Goal: Task Accomplishment & Management: Manage account settings

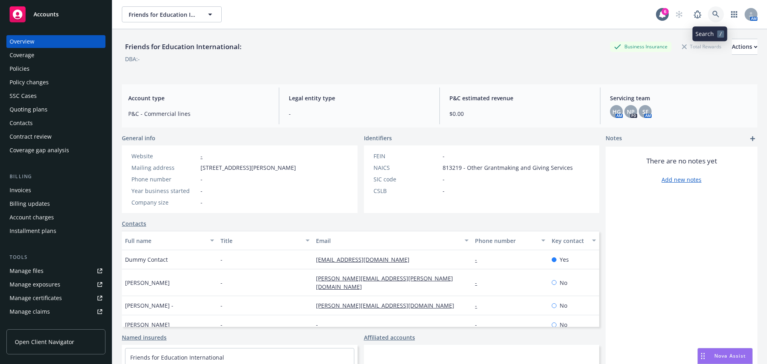
click at [713, 14] on icon at bounding box center [716, 14] width 7 height 7
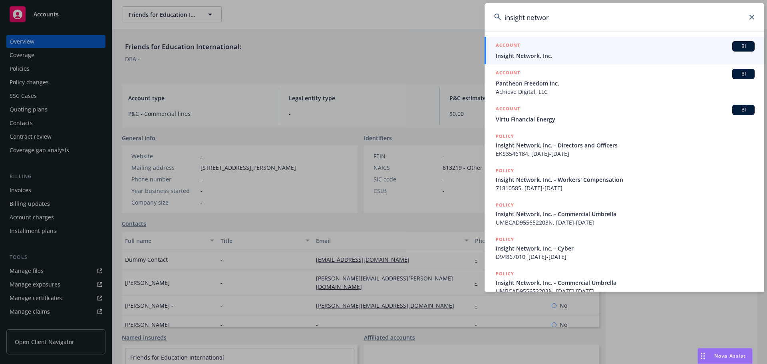
type input "insight network"
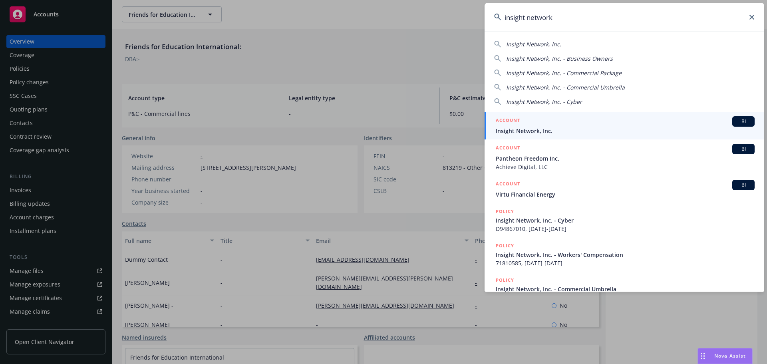
click at [525, 122] on div "ACCOUNT BI" at bounding box center [625, 121] width 259 height 10
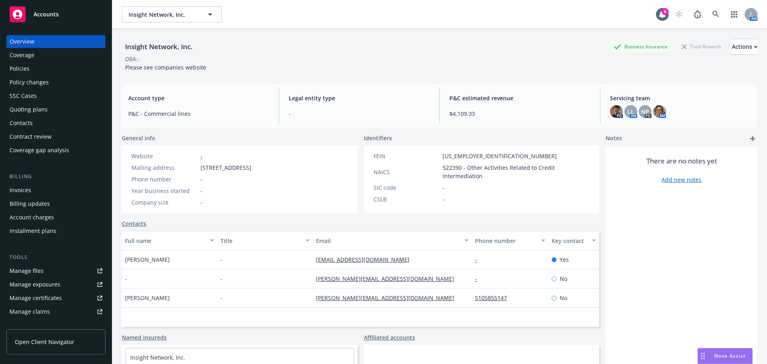
click at [34, 62] on div "Policies" at bounding box center [56, 68] width 93 height 13
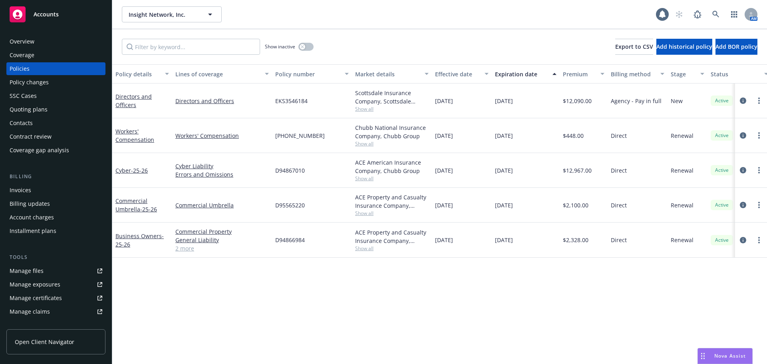
click at [366, 110] on span "Show all" at bounding box center [392, 108] width 74 height 7
click at [744, 99] on icon "circleInformation" at bounding box center [743, 101] width 6 height 6
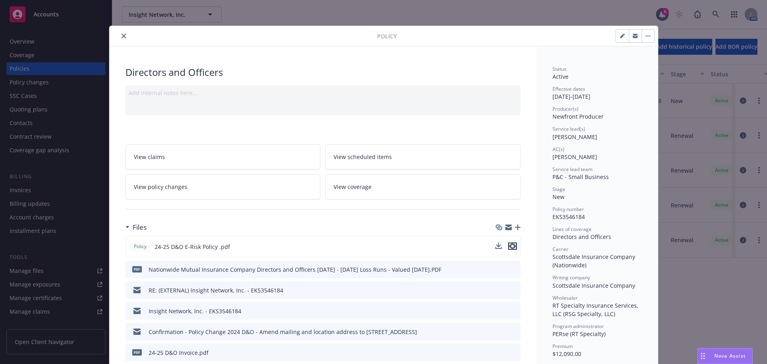
click at [512, 245] on icon "preview file" at bounding box center [512, 246] width 7 height 6
click at [123, 31] on div at bounding box center [245, 36] width 265 height 10
click at [123, 34] on button "close" at bounding box center [124, 36] width 10 height 10
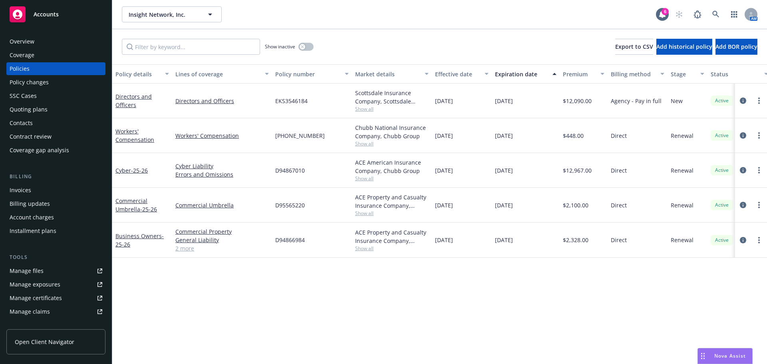
click at [56, 111] on div "Quoting plans" at bounding box center [56, 109] width 93 height 13
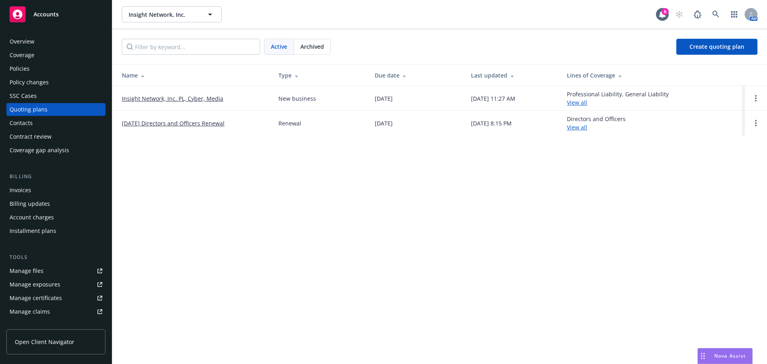
click at [171, 95] on link "Insight Network, Inc. PL, Cyber, Media" at bounding box center [173, 98] width 102 height 8
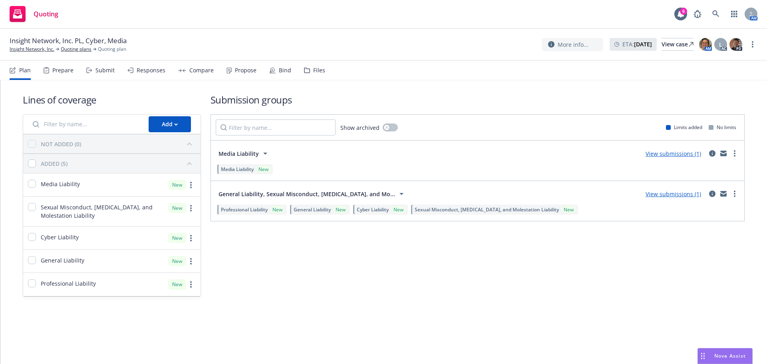
click at [661, 155] on link "View submissions (1)" at bounding box center [674, 154] width 56 height 8
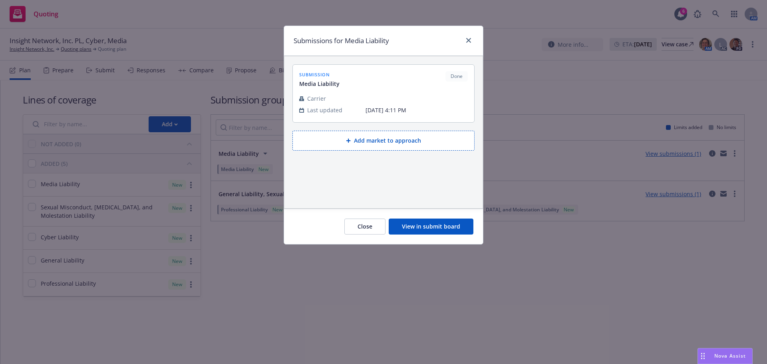
click at [419, 226] on button "View in submit board" at bounding box center [431, 227] width 85 height 16
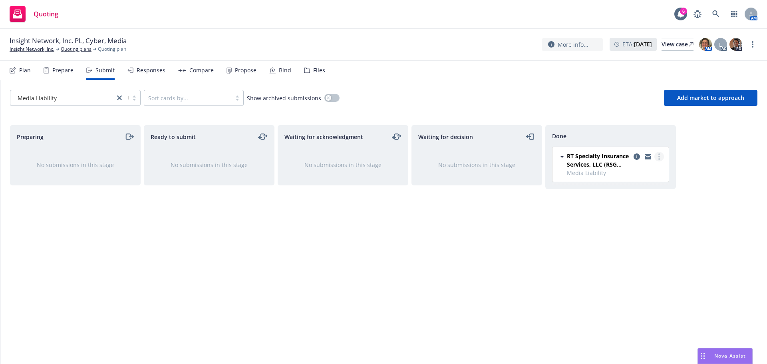
click at [659, 157] on circle "more" at bounding box center [660, 157] width 2 height 2
click at [638, 191] on span "Add accepted decision" at bounding box center [624, 189] width 80 height 8
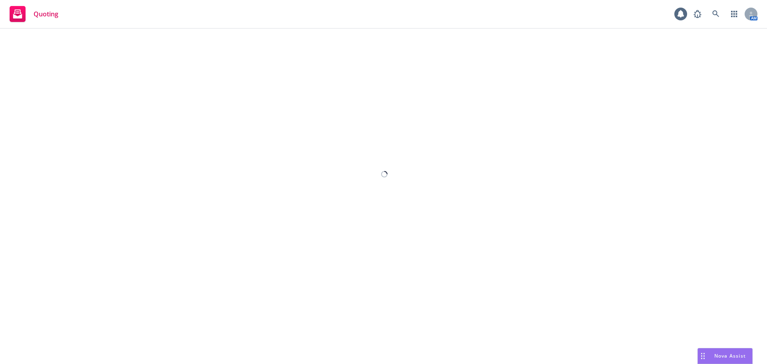
select select "12"
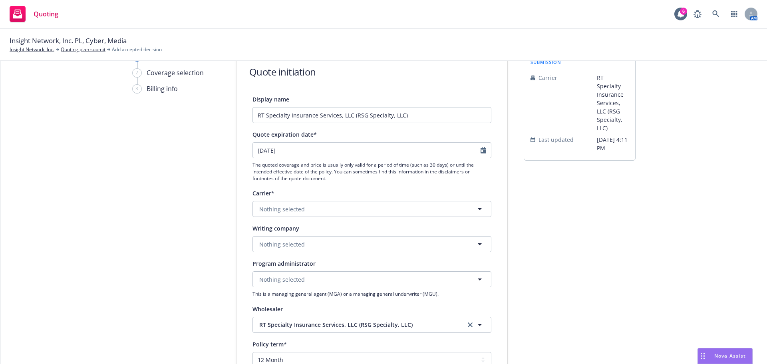
scroll to position [80, 0]
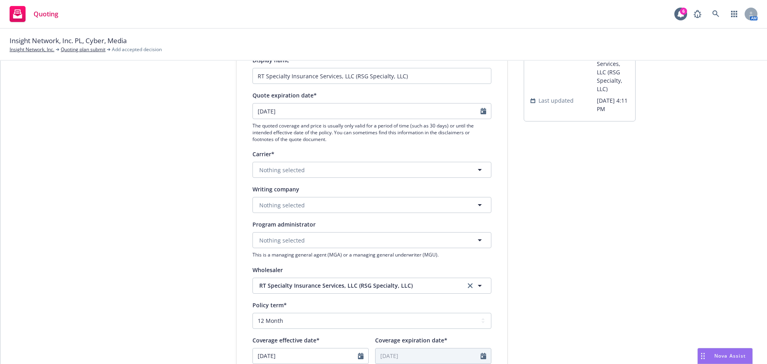
drag, startPoint x: 385, startPoint y: 195, endPoint x: 383, endPoint y: 207, distance: 11.8
click at [385, 195] on div "Writing company Nothing selected" at bounding box center [372, 198] width 239 height 29
click at [380, 207] on button "Nothing selected" at bounding box center [372, 205] width 239 height 16
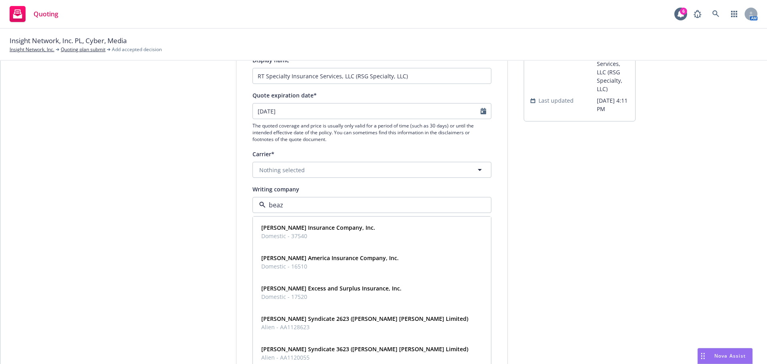
type input "beazl"
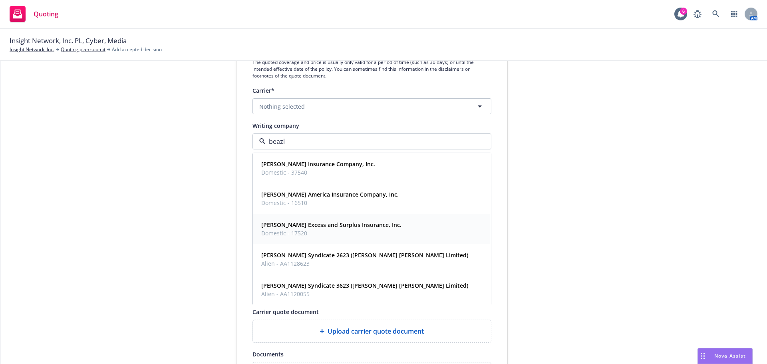
scroll to position [160, 0]
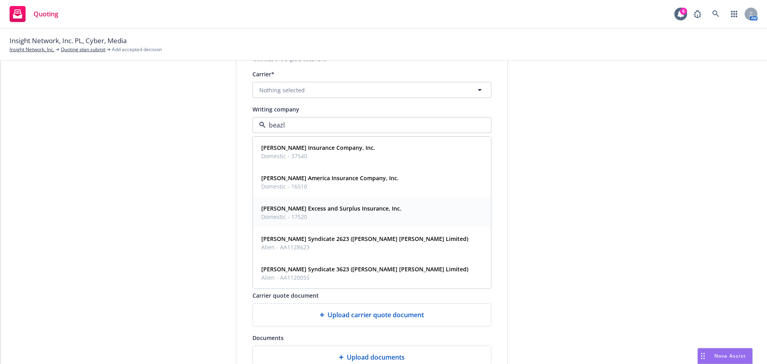
click at [324, 212] on strong "Beazley Excess and Surplus Insurance, Inc." at bounding box center [331, 209] width 140 height 8
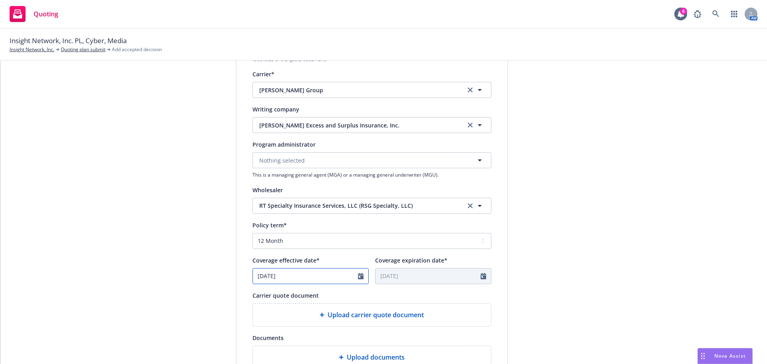
click at [358, 274] on icon "Calendar" at bounding box center [361, 276] width 6 height 6
select select "8"
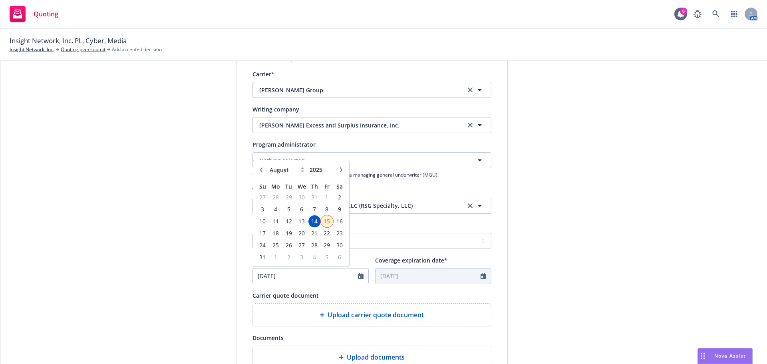
click at [325, 224] on span "15" at bounding box center [327, 221] width 11 height 10
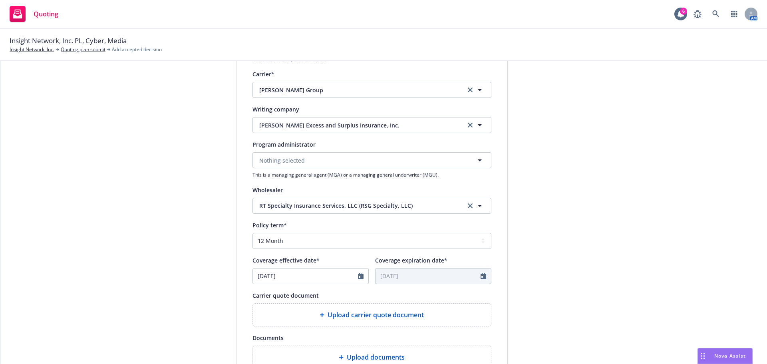
type input "[DATE]"
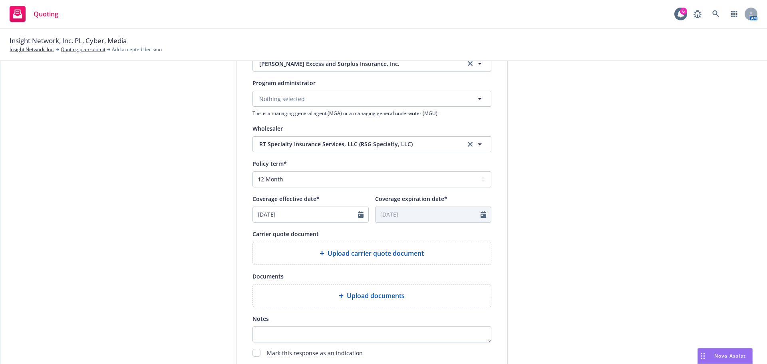
scroll to position [280, 0]
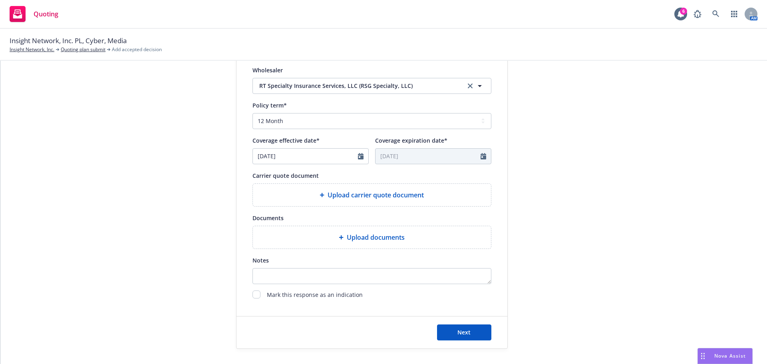
click at [376, 199] on span "Upload carrier quote document" at bounding box center [376, 195] width 96 height 10
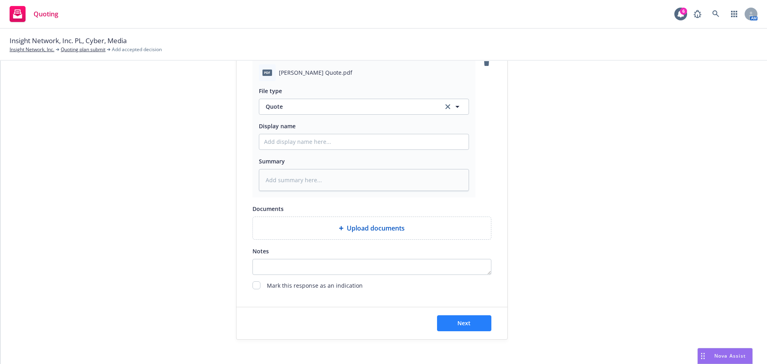
scroll to position [413, 0]
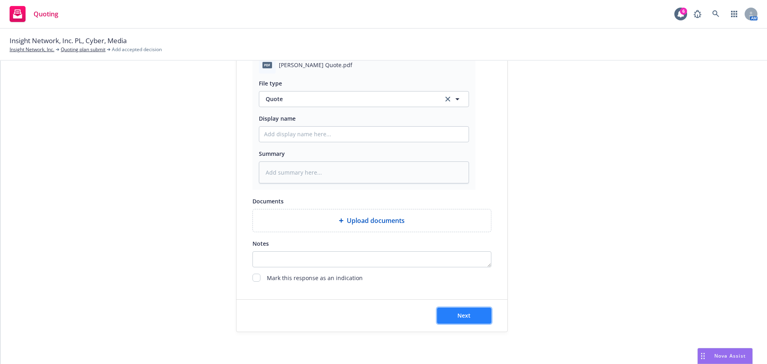
click at [458, 315] on span "Next" at bounding box center [464, 316] width 13 height 8
type textarea "x"
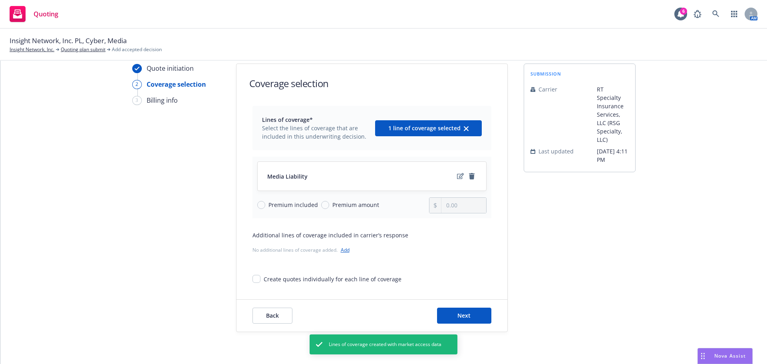
click at [257, 202] on div "Premium included" at bounding box center [287, 205] width 61 height 8
click at [257, 202] on input "Premium included" at bounding box center [261, 205] width 8 height 8
radio input "true"
click at [459, 312] on span "Next" at bounding box center [464, 316] width 13 height 8
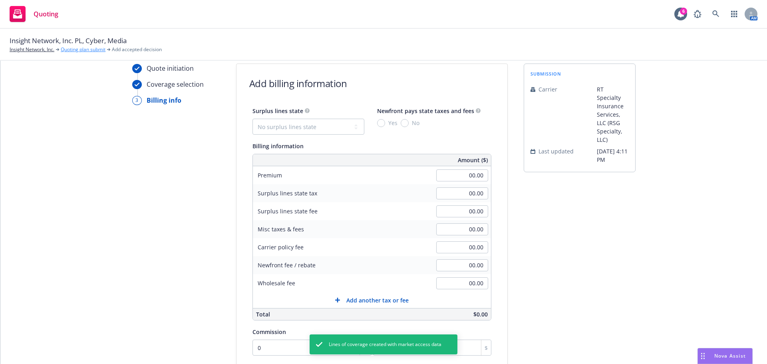
click at [82, 46] on link "Quoting plan submit" at bounding box center [83, 49] width 45 height 7
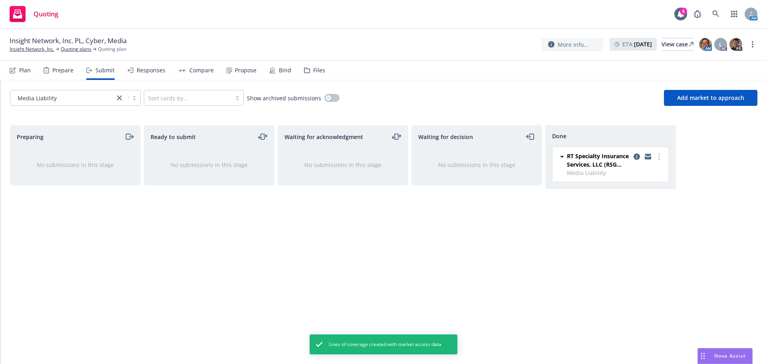
click at [74, 53] on div "Insight Network, Inc. PL, Cyber, Media Insight Network, Inc. Quoting plans Quot…" at bounding box center [383, 45] width 767 height 32
click at [75, 52] on link "Quoting plans" at bounding box center [76, 49] width 31 height 7
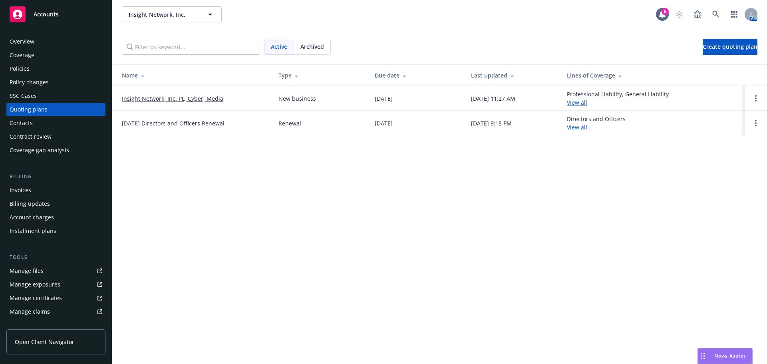
click at [206, 100] on link "Insight Network, Inc. PL, Cyber, Media" at bounding box center [173, 98] width 102 height 8
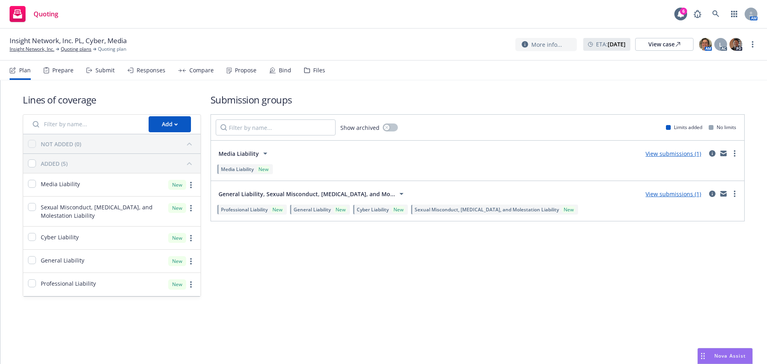
click at [731, 198] on div "View submissions (1)" at bounding box center [690, 194] width 99 height 10
click at [736, 191] on link "more" at bounding box center [735, 194] width 10 height 10
click at [663, 197] on link "View submissions (1)" at bounding box center [674, 194] width 56 height 8
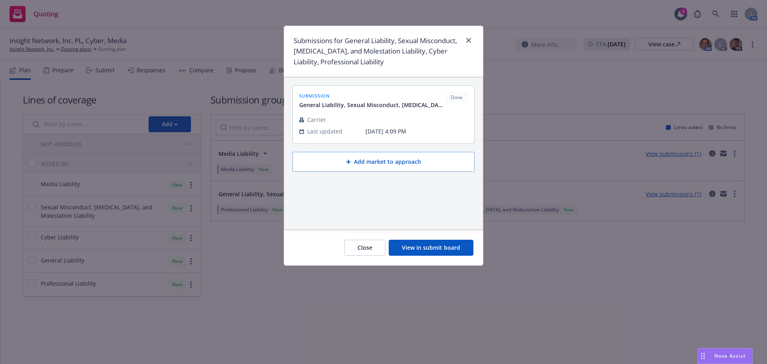
click at [428, 247] on button "View in submit board" at bounding box center [431, 248] width 85 height 16
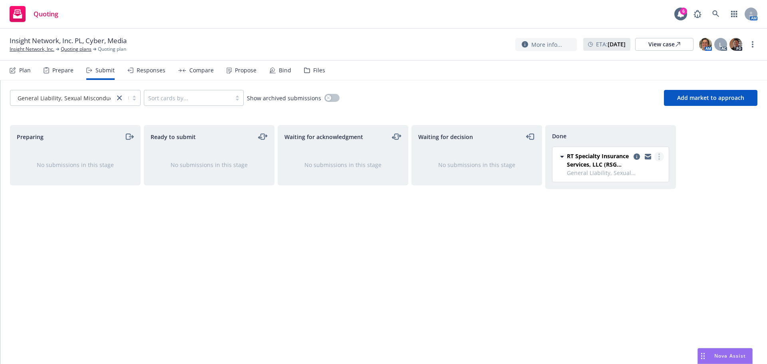
click at [661, 159] on link "more" at bounding box center [660, 157] width 10 height 10
click at [623, 191] on span "Add accepted decision" at bounding box center [624, 189] width 80 height 8
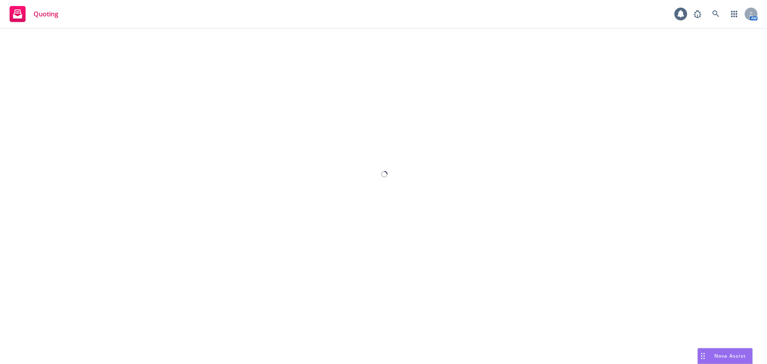
select select "12"
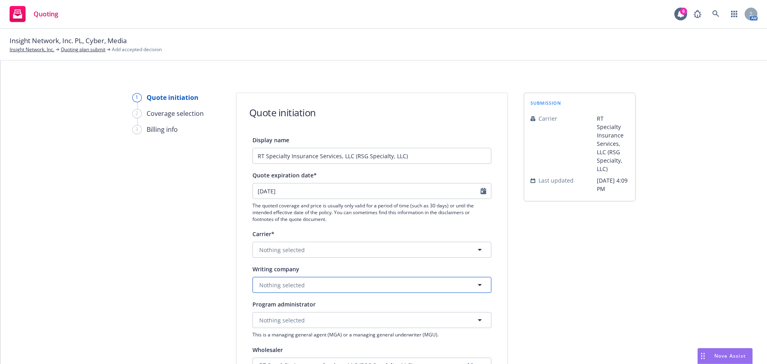
click at [316, 291] on button "Nothing selected" at bounding box center [372, 285] width 239 height 16
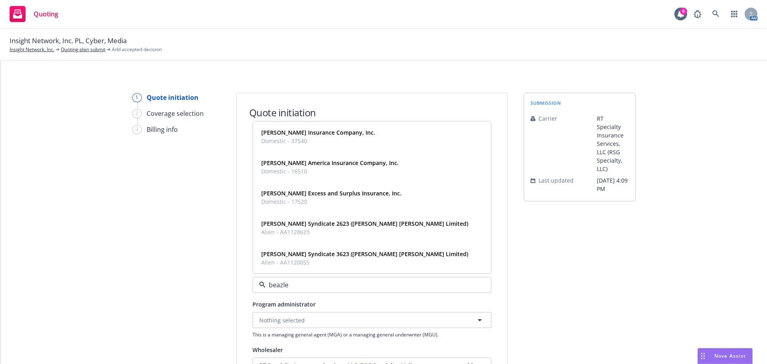
type input "beazley"
click at [332, 194] on strong "Beazley Excess and Surplus Insurance, Inc." at bounding box center [331, 193] width 140 height 8
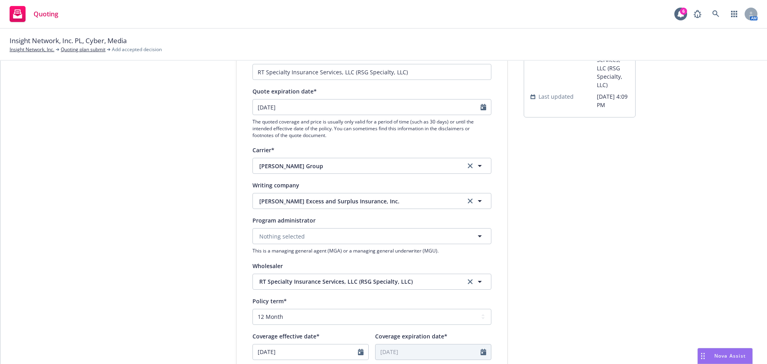
scroll to position [160, 0]
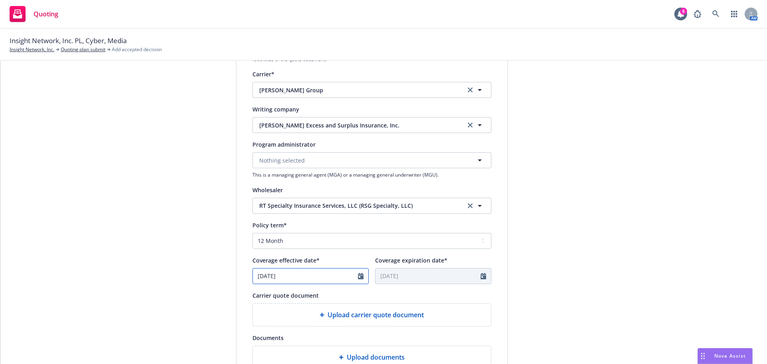
click at [358, 278] on icon "Calendar" at bounding box center [361, 276] width 6 height 6
select select "8"
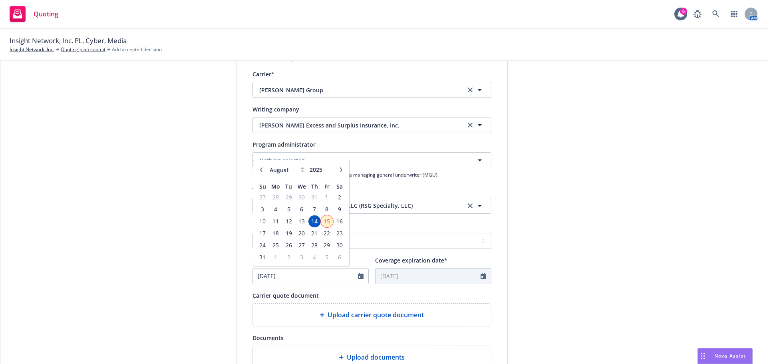
click at [324, 222] on span "15" at bounding box center [327, 221] width 11 height 10
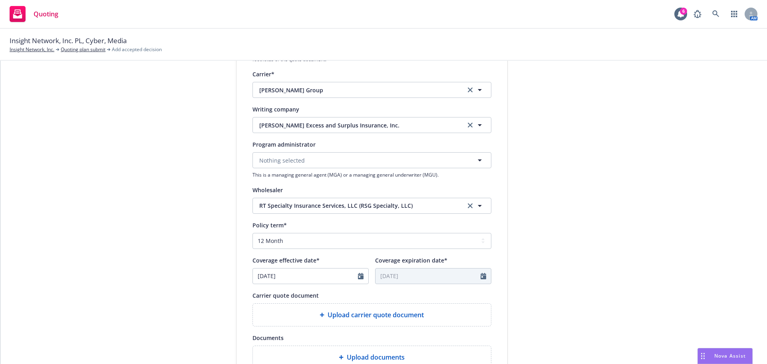
type input "08/15/2025"
type input "08/15/2026"
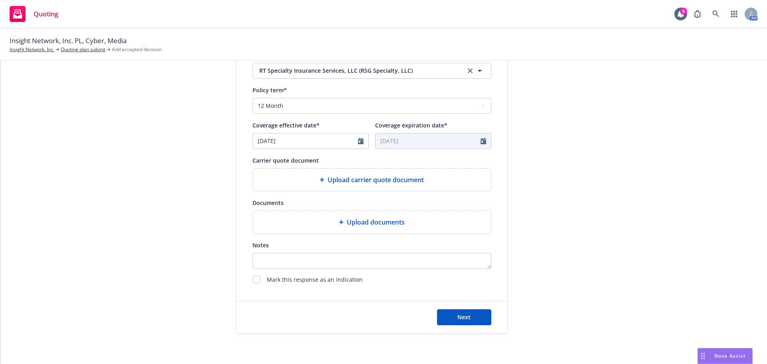
scroll to position [297, 0]
click at [378, 169] on div "Upload carrier quote document" at bounding box center [372, 178] width 238 height 22
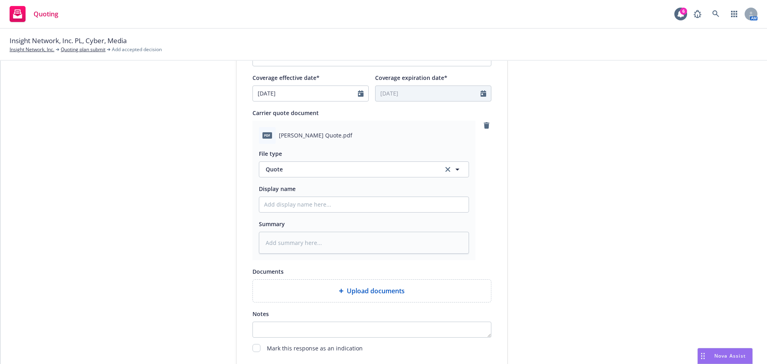
scroll to position [413, 0]
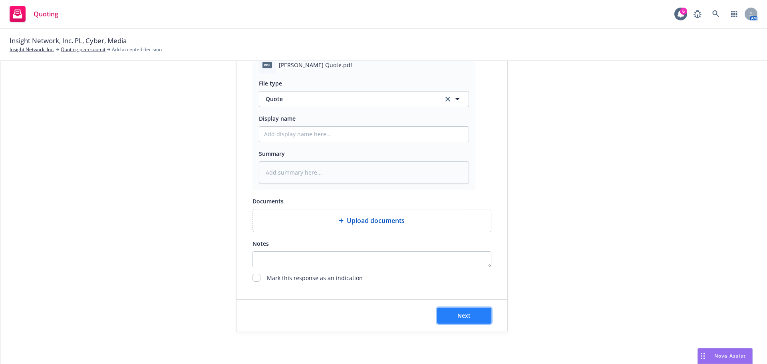
click at [459, 321] on button "Next" at bounding box center [464, 316] width 54 height 16
type textarea "x"
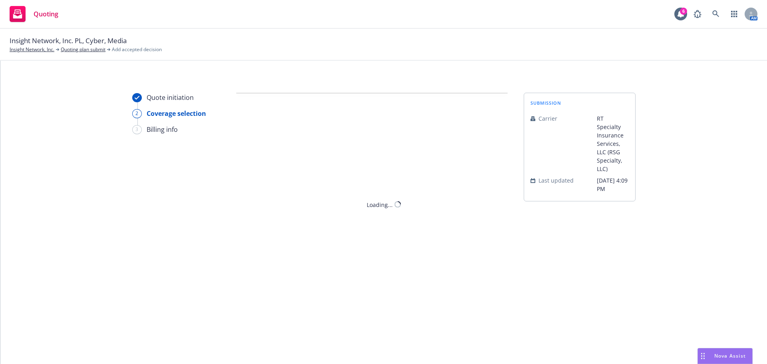
scroll to position [0, 0]
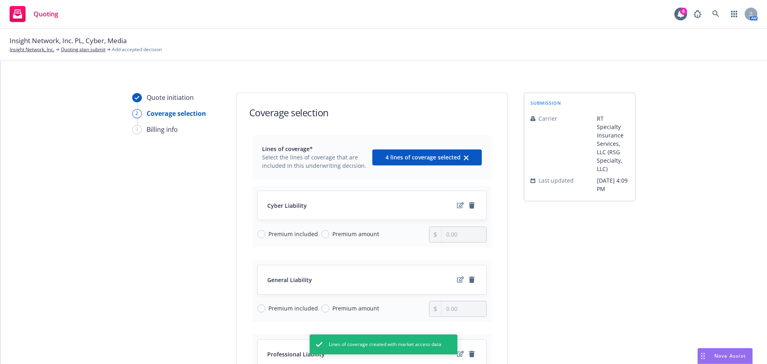
drag, startPoint x: 263, startPoint y: 230, endPoint x: 256, endPoint y: 238, distance: 10.5
click at [262, 231] on div "Premium included" at bounding box center [287, 234] width 61 height 8
click at [259, 235] on input "Premium included" at bounding box center [261, 234] width 8 height 8
radio input "true"
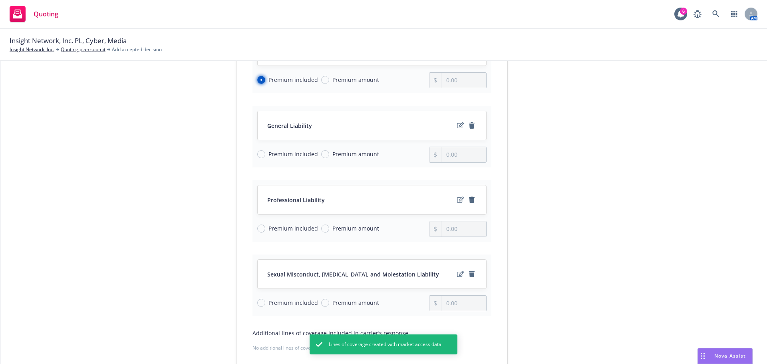
scroll to position [160, 0]
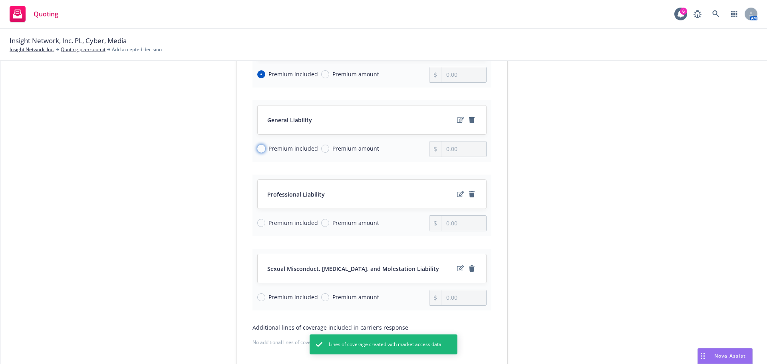
click at [258, 148] on input "Premium included" at bounding box center [261, 149] width 8 height 8
radio input "true"
drag, startPoint x: 259, startPoint y: 218, endPoint x: 259, endPoint y: 225, distance: 7.2
click at [259, 218] on div "Premium included Premium amount" at bounding box center [343, 223] width 172 height 16
click at [259, 225] on input "Premium included" at bounding box center [261, 223] width 8 height 8
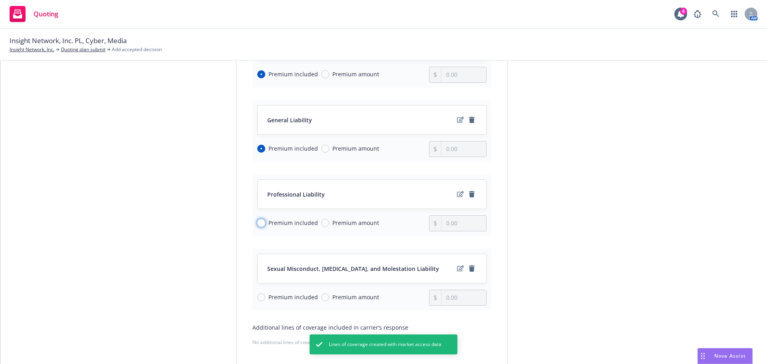
radio input "true"
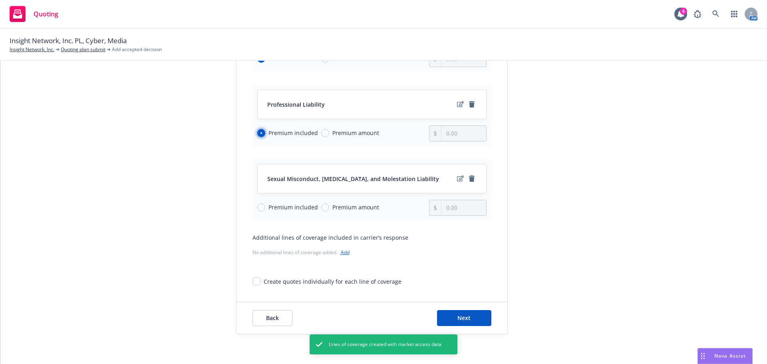
scroll to position [252, 0]
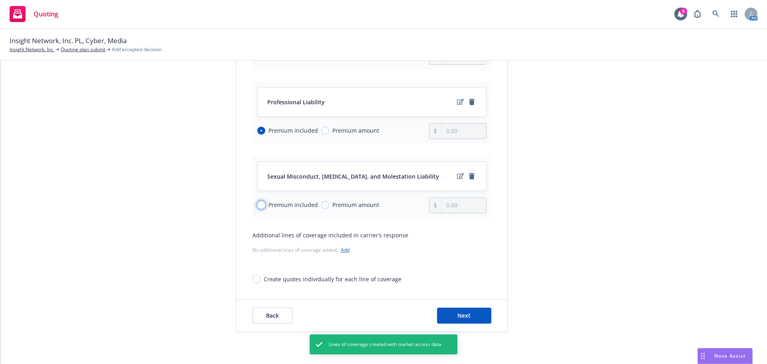
click at [257, 206] on input "Premium included" at bounding box center [261, 205] width 8 height 8
radio input "true"
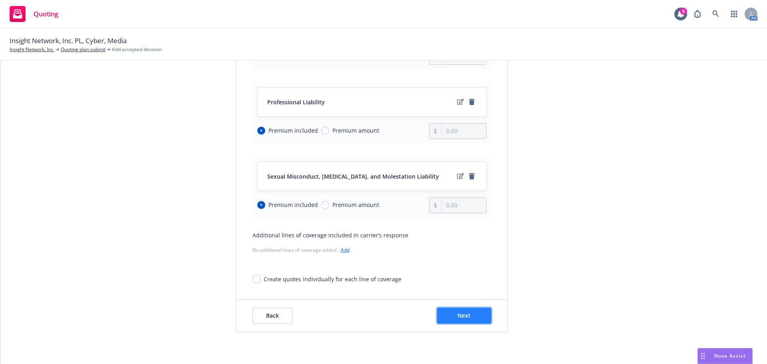
click at [464, 314] on span "Next" at bounding box center [464, 316] width 13 height 8
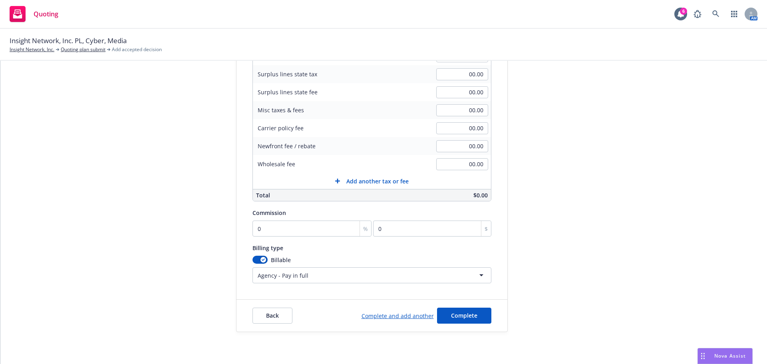
scroll to position [0, 0]
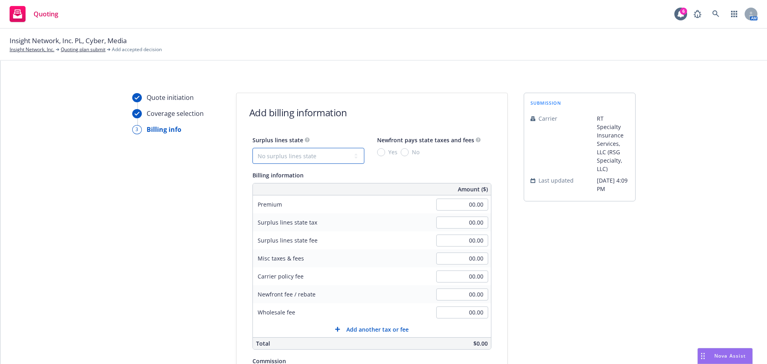
click at [315, 155] on select "No surplus lines state Alaska Alabama Arkansas Arizona California Colorado Conn…" at bounding box center [309, 156] width 112 height 16
select select "CA"
click at [253, 148] on select "No surplus lines state Alaska Alabama Arkansas Arizona California Colorado Conn…" at bounding box center [309, 156] width 112 height 16
click at [398, 155] on div "Surplus lines state No surplus lines state Alaska Alabama Arkansas Arizona Cali…" at bounding box center [372, 149] width 239 height 29
click at [401, 153] on input "No" at bounding box center [405, 152] width 8 height 8
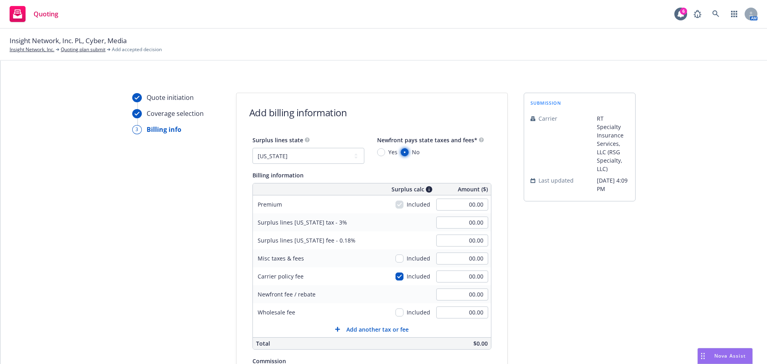
radio input "true"
type input "96,000.00"
type input "2,880.00"
type input "172.80"
click at [600, 297] on div "submission Carrier RT Specialty Insurance Services, LLC (RSG Specialty, LLC) La…" at bounding box center [580, 287] width 112 height 388
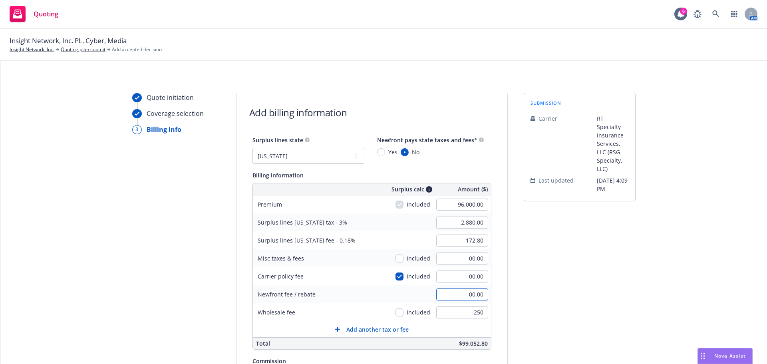
type input "250.00"
type input "2,000.00"
click at [609, 299] on div "submission Carrier RT Specialty Insurance Services, LLC (RSG Specialty, LLC) La…" at bounding box center [580, 287] width 112 height 388
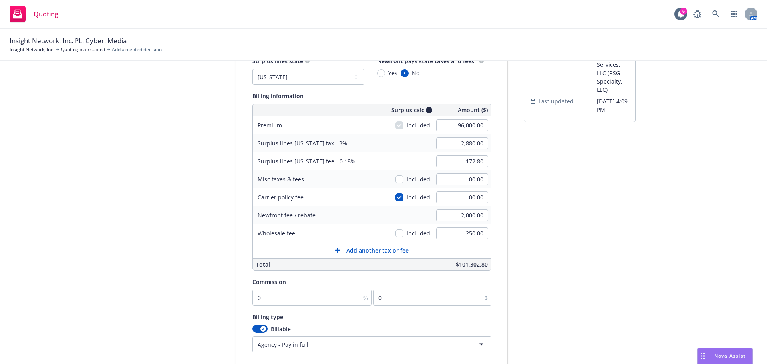
scroll to position [80, 0]
drag, startPoint x: 306, startPoint y: 305, endPoint x: 293, endPoint y: 303, distance: 12.5
click at [295, 303] on div "Surplus lines state No surplus lines state Alaska Alabama Arkansas Arizona Cali…" at bounding box center [372, 203] width 239 height 297
type input "1"
type input "960"
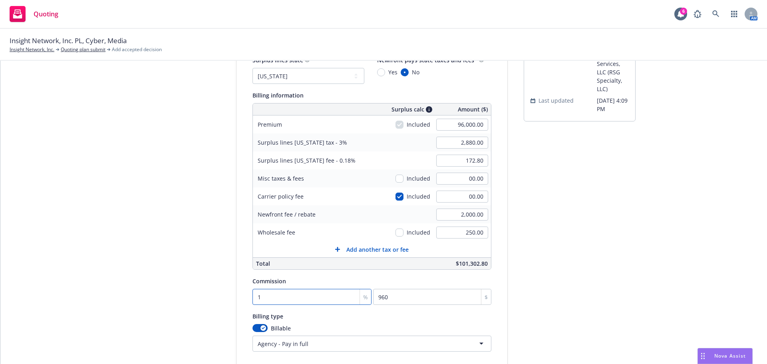
type input "12"
type input "11520"
type input "12"
click at [595, 255] on div "submission Carrier RT Specialty Insurance Services, LLC (RSG Specialty, LLC) La…" at bounding box center [580, 207] width 112 height 388
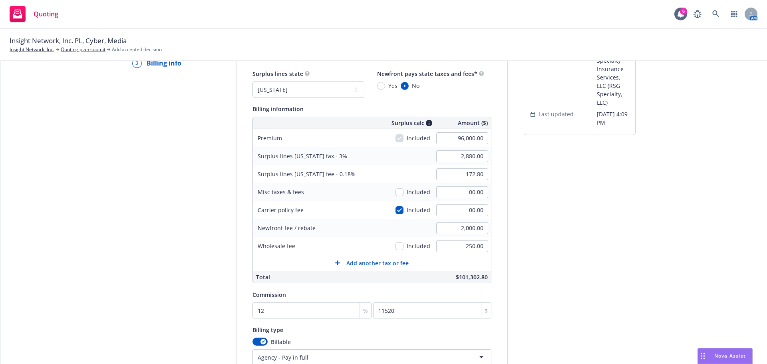
scroll to position [148, 0]
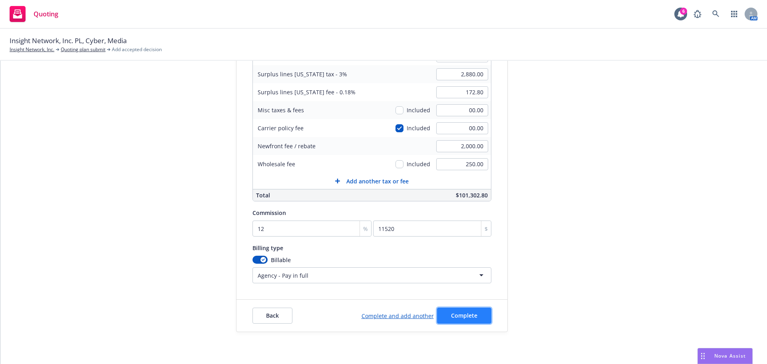
click at [462, 322] on button "Complete" at bounding box center [464, 316] width 54 height 16
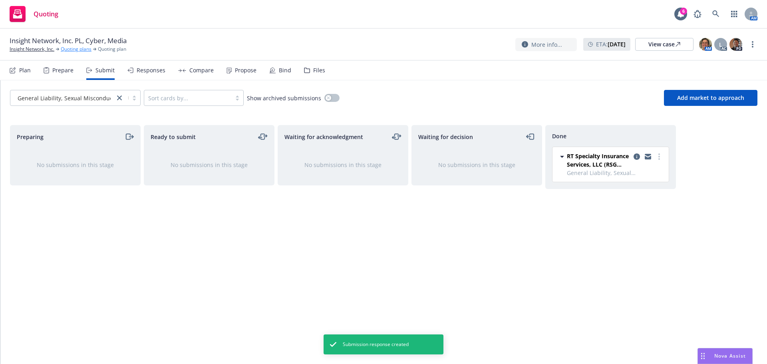
click at [76, 46] on link "Quoting plans" at bounding box center [76, 49] width 31 height 7
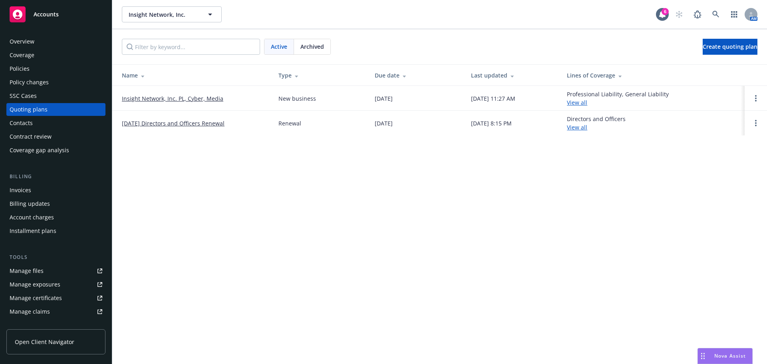
click at [190, 100] on link "Insight Network, Inc. PL, Cyber, Media" at bounding box center [173, 98] width 102 height 8
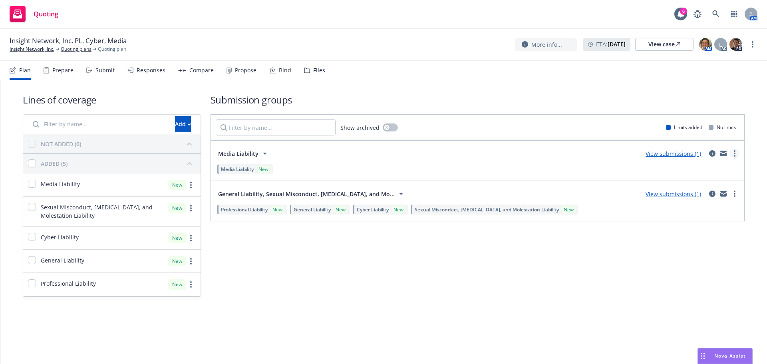
click at [731, 155] on link "more" at bounding box center [735, 154] width 10 height 10
click at [681, 153] on link "View submissions (1)" at bounding box center [674, 154] width 56 height 8
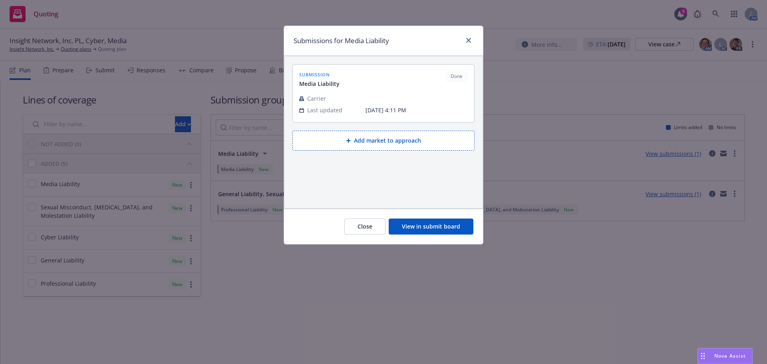
click at [428, 227] on button "View in submit board" at bounding box center [431, 227] width 85 height 16
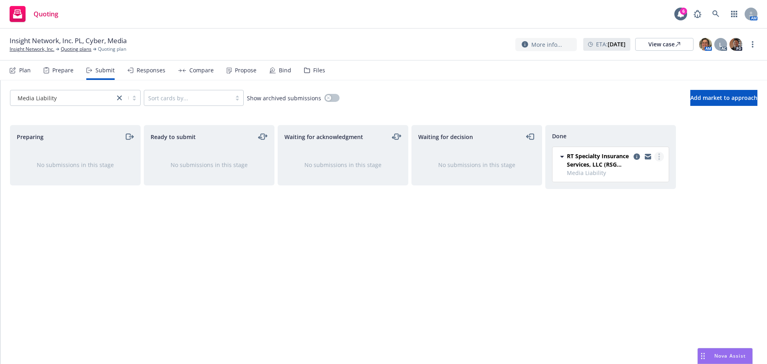
click at [662, 154] on link "more" at bounding box center [660, 157] width 10 height 10
click at [639, 189] on span "Add accepted decision" at bounding box center [624, 189] width 80 height 8
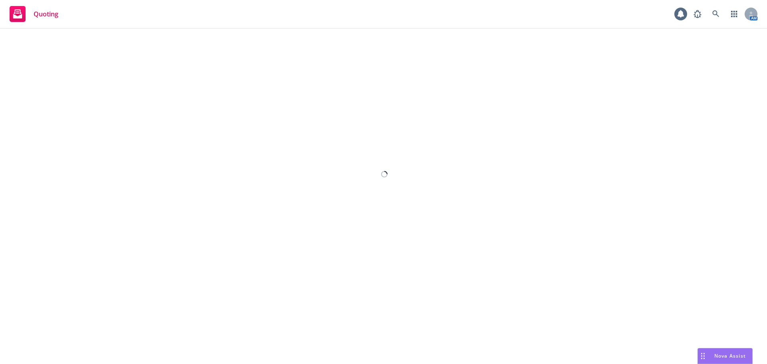
select select "12"
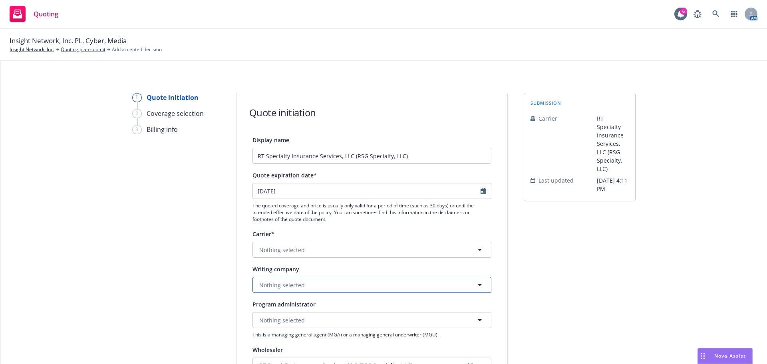
click at [315, 285] on button "Nothing selected" at bounding box center [372, 285] width 239 height 16
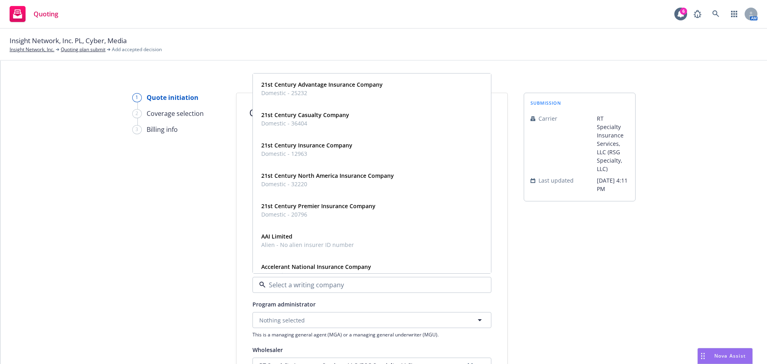
type input "q"
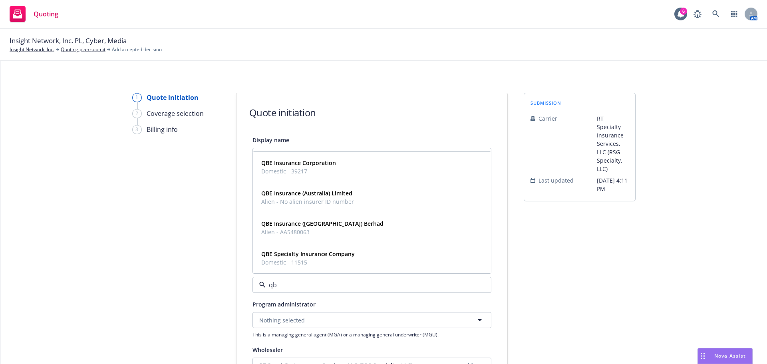
type input "qbe"
click at [321, 256] on strong "QBE Specialty Insurance Company" at bounding box center [308, 254] width 94 height 8
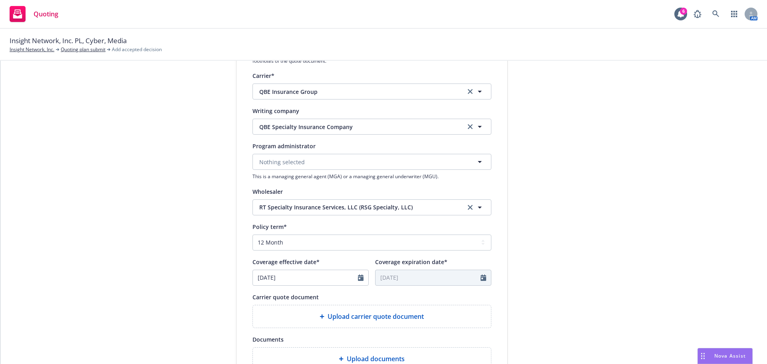
scroll to position [160, 0]
drag, startPoint x: 355, startPoint y: 279, endPoint x: 360, endPoint y: 270, distance: 10.2
click at [358, 279] on icon "Calendar" at bounding box center [361, 276] width 6 height 6
select select "8"
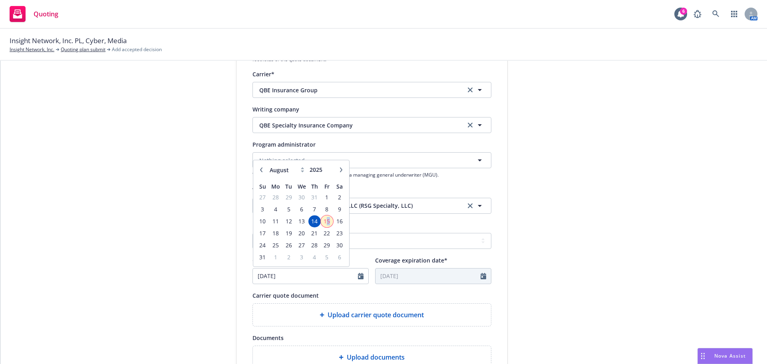
click at [325, 223] on span "15" at bounding box center [327, 221] width 11 height 10
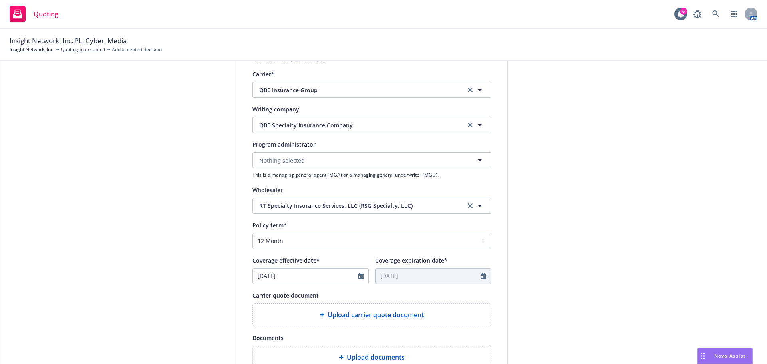
type input "08/15/2025"
type input "08/15/2026"
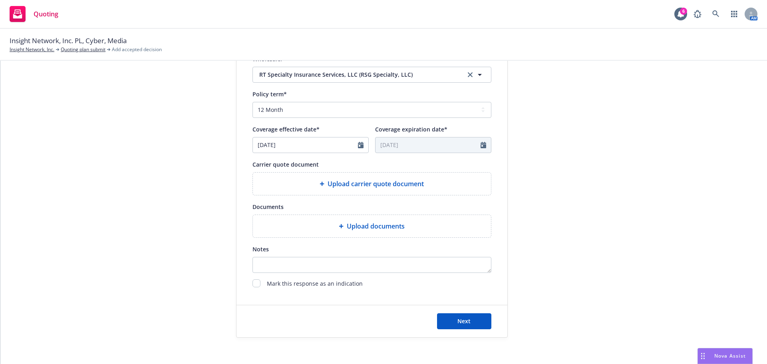
scroll to position [297, 0]
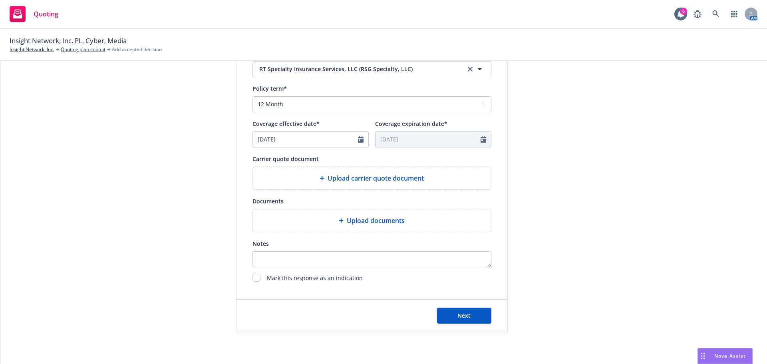
click at [356, 184] on div "Upload carrier quote document" at bounding box center [372, 178] width 238 height 22
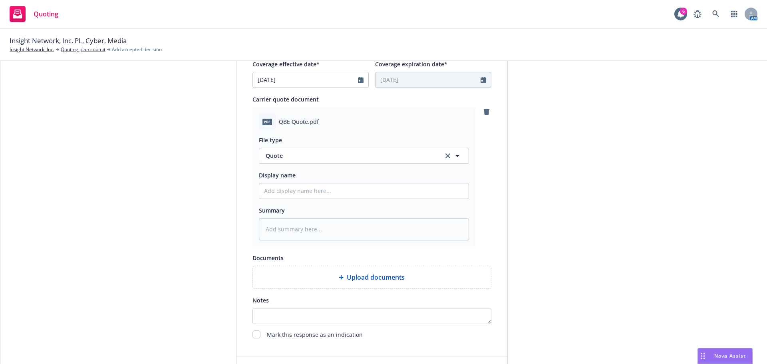
scroll to position [413, 0]
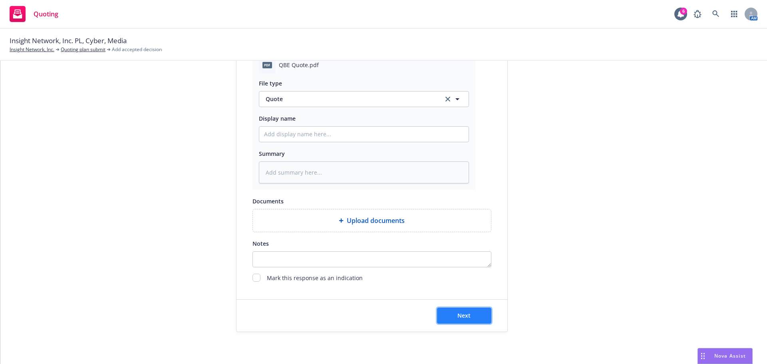
click at [461, 317] on span "Next" at bounding box center [464, 316] width 13 height 8
type textarea "x"
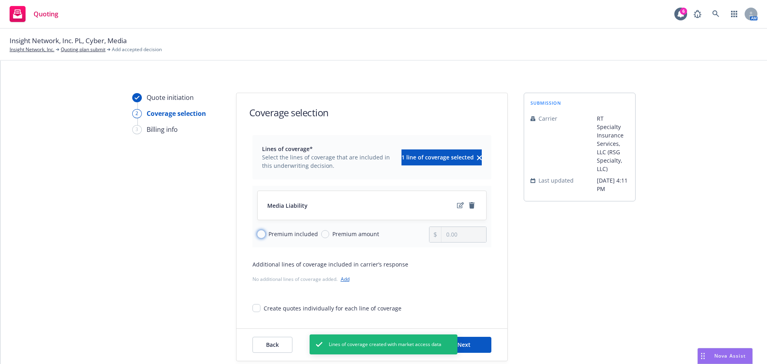
click at [260, 233] on input "Premium included" at bounding box center [261, 234] width 8 height 8
radio input "true"
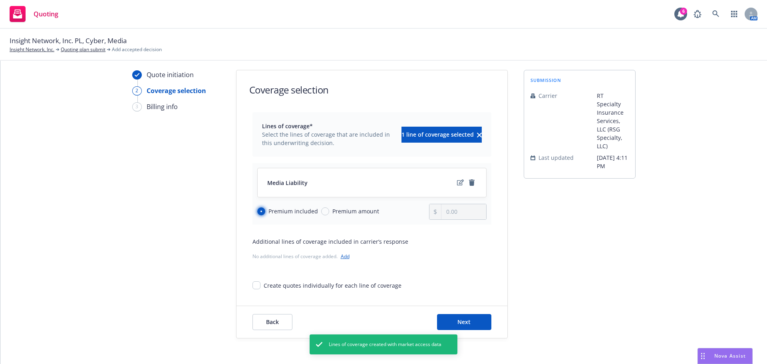
scroll to position [29, 0]
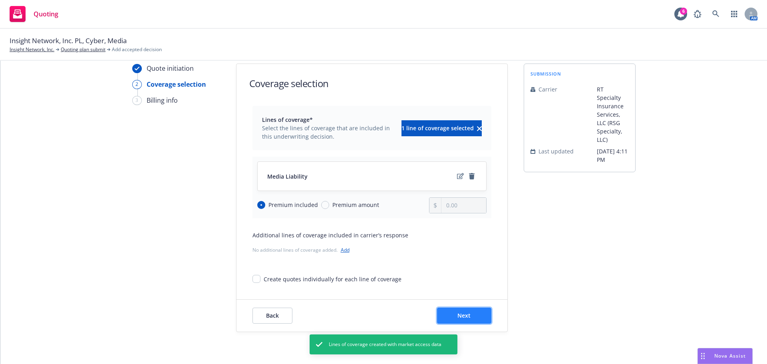
click at [469, 313] on button "Next" at bounding box center [464, 316] width 54 height 16
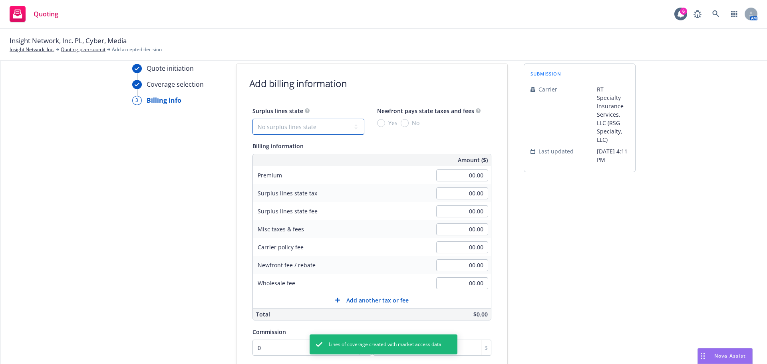
drag, startPoint x: 335, startPoint y: 126, endPoint x: 335, endPoint y: 134, distance: 8.4
click at [335, 126] on select "No surplus lines state Alaska Alabama Arkansas Arizona California Colorado Conn…" at bounding box center [309, 127] width 112 height 16
select select "CA"
click at [253, 119] on select "No surplus lines state Alaska Alabama Arkansas Arizona California Colorado Conn…" at bounding box center [309, 127] width 112 height 16
click at [401, 121] on input "No" at bounding box center [405, 123] width 8 height 8
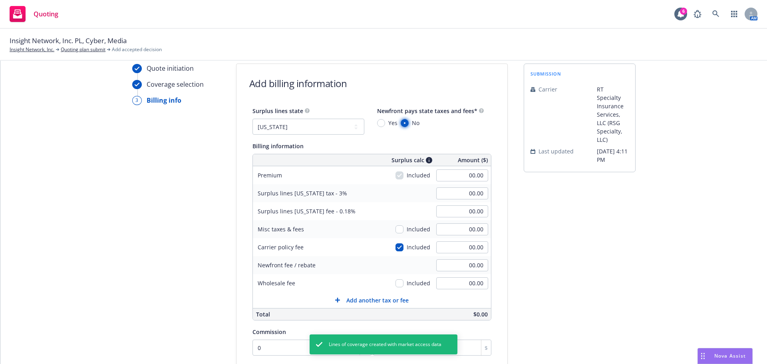
radio input "true"
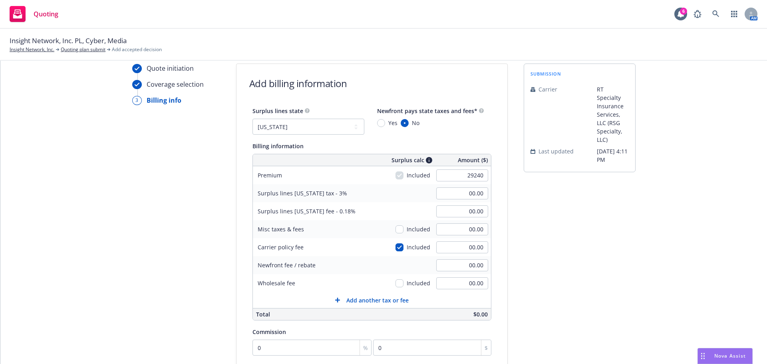
type input "29,240.00"
type input "877.20"
type input "52.63"
click at [578, 189] on div "submission Carrier RT Specialty Insurance Services, LLC (RSG Specialty, LLC) La…" at bounding box center [580, 258] width 112 height 388
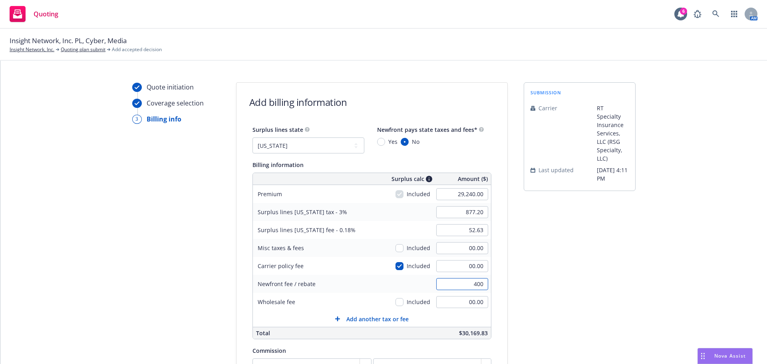
scroll to position [0, 0]
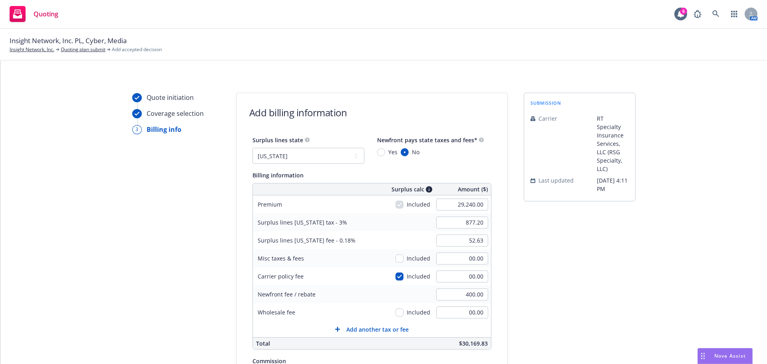
click at [559, 269] on div "submission Carrier RT Specialty Insurance Services, LLC (RSG Specialty, LLC) La…" at bounding box center [580, 287] width 112 height 388
type input "1,000.00"
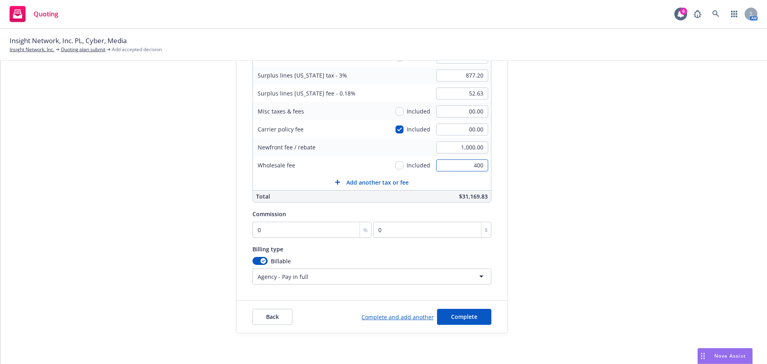
scroll to position [148, 0]
type input "400.00"
click at [614, 205] on div "submission Carrier RT Specialty Insurance Services, LLC (RSG Specialty, LLC) La…" at bounding box center [580, 138] width 112 height 388
type input "1"
type input "292.4"
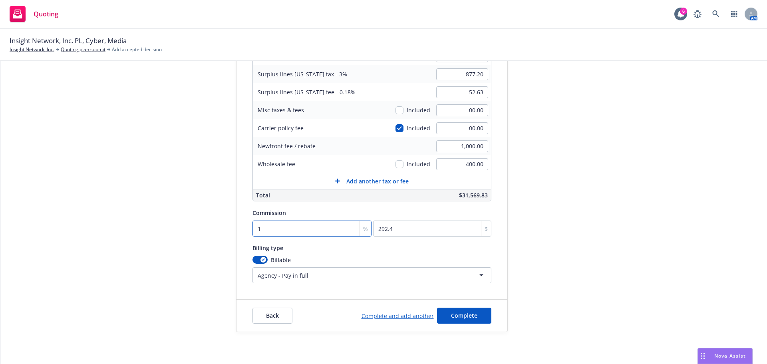
type input "12"
type input "3508.8"
type input "12"
click at [610, 252] on div "submission Carrier RT Specialty Insurance Services, LLC (RSG Specialty, LLC) La…" at bounding box center [580, 138] width 112 height 388
click at [442, 318] on button "Complete" at bounding box center [464, 316] width 54 height 16
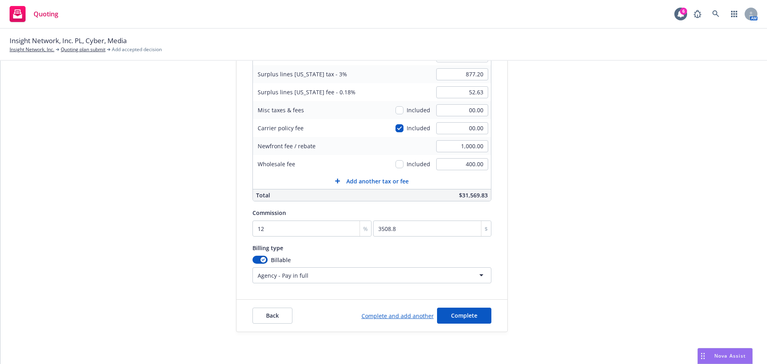
scroll to position [0, 0]
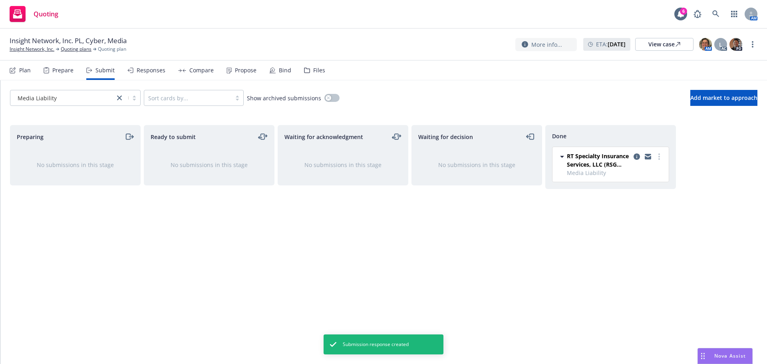
click at [235, 71] on div "Propose" at bounding box center [246, 70] width 22 height 6
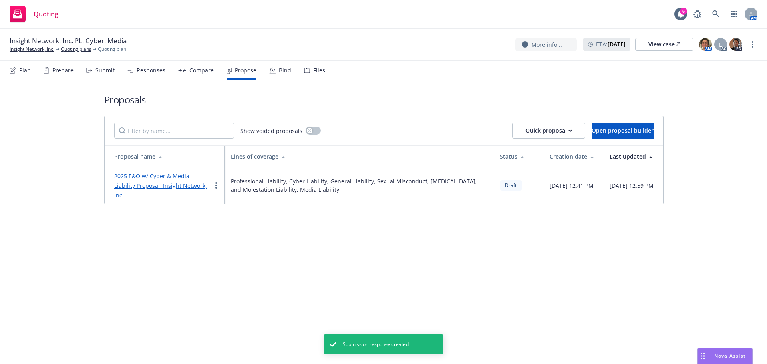
click at [177, 176] on link "2025 E&O w/ Cyber & Media Liability Proposal Insight Network, Inc." at bounding box center [160, 185] width 93 height 27
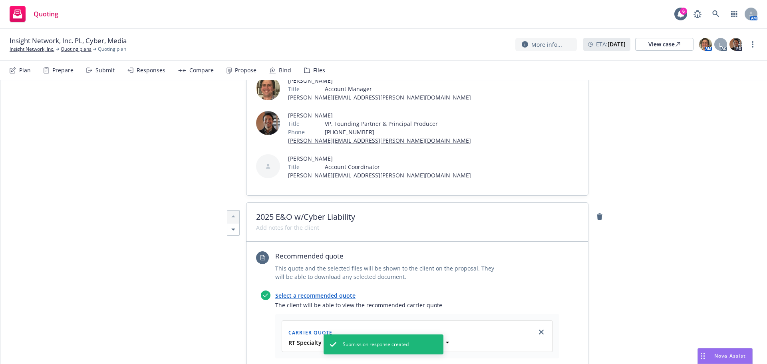
scroll to position [240, 0]
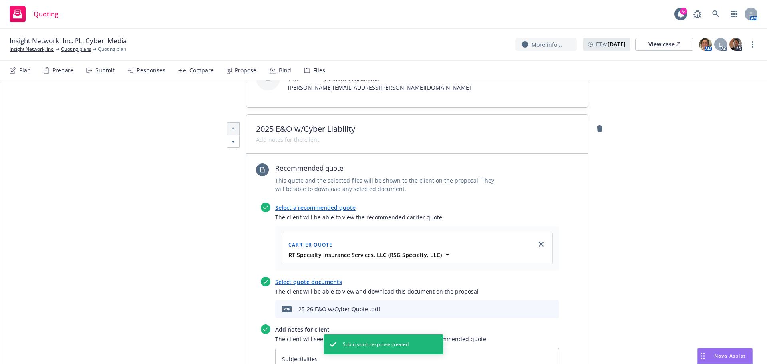
click at [330, 204] on link "Select a recommended quote" at bounding box center [315, 208] width 80 height 8
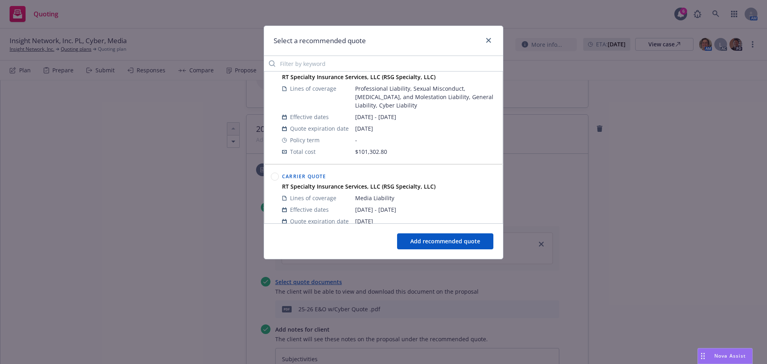
scroll to position [474, 0]
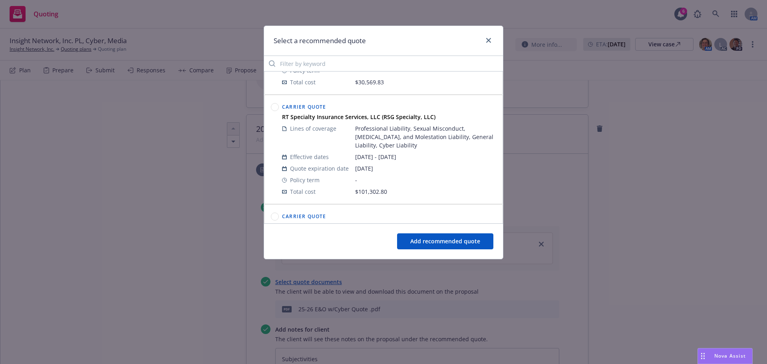
click at [271, 106] on circle at bounding box center [275, 108] width 8 height 8
click at [445, 245] on button "Add recommended quote" at bounding box center [445, 241] width 96 height 16
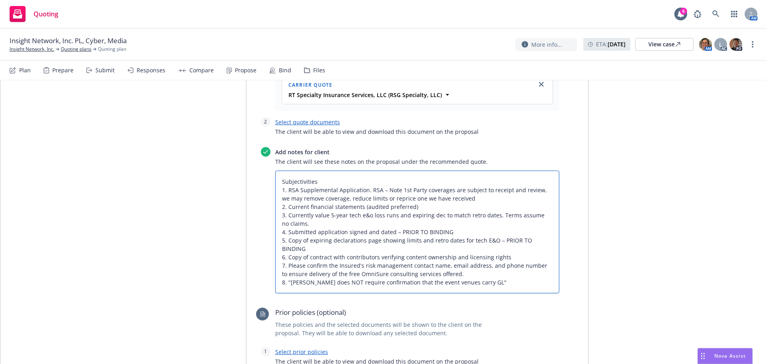
scroll to position [0, 0]
drag, startPoint x: 488, startPoint y: 248, endPoint x: 253, endPoint y: 109, distance: 272.8
click at [256, 109] on div "Select a recommended quote The client will be able to view the recommended carr…" at bounding box center [407, 170] width 303 height 255
type textarea "x"
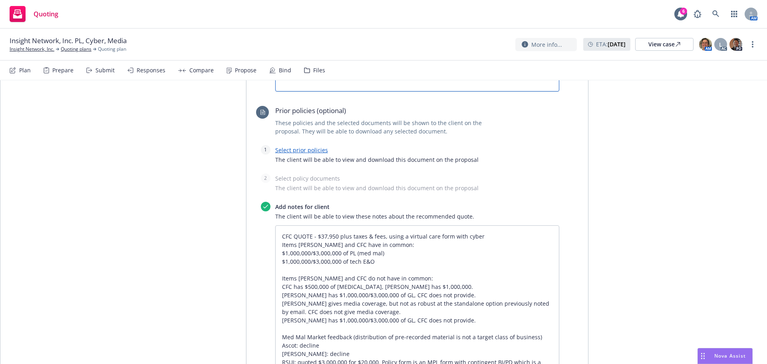
scroll to position [599, 0]
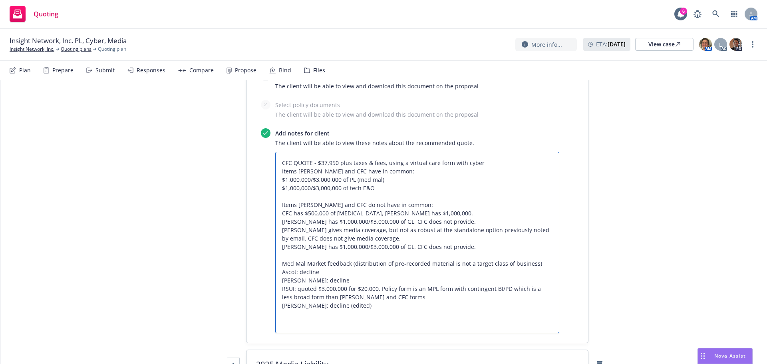
click at [356, 286] on textarea "CFC QUOTE - $37,950 plus taxes & fees, using a virtual care form with cyber Ite…" at bounding box center [417, 242] width 284 height 181
paste textarea "Subjectivities 1. RSA Supplemental Application. RSA – Note 1st Party coverages …"
type textarea "x"
type textarea "CFC QUOTE - $37,950 plus taxes & fees, using a virtual care form with cyber Ite…"
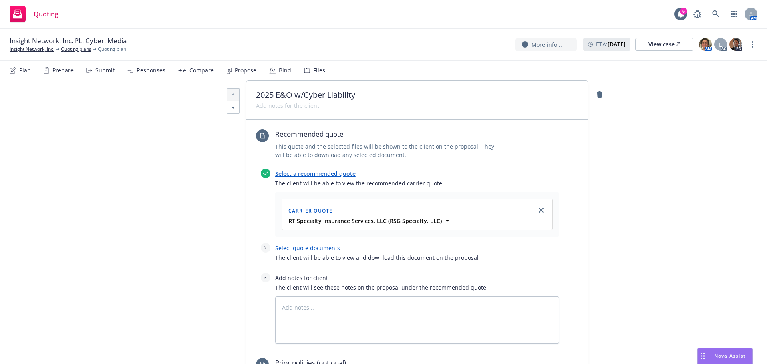
scroll to position [0, 0]
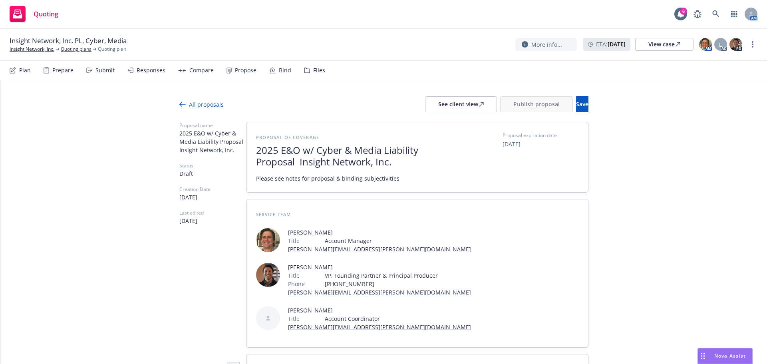
drag, startPoint x: 354, startPoint y: 240, endPoint x: 236, endPoint y: -7, distance: 273.7
click at [236, 0] on html "Quoting 6 AM Insight Network, Inc. PL, Cyber, Media Insight Network, Inc. Quoti…" at bounding box center [383, 182] width 767 height 364
type textarea "x"
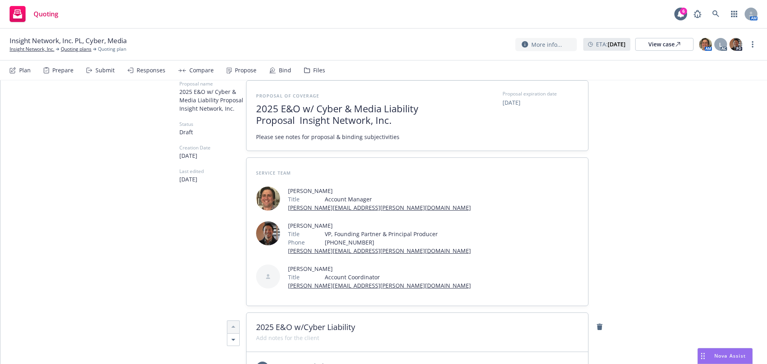
scroll to position [80, 0]
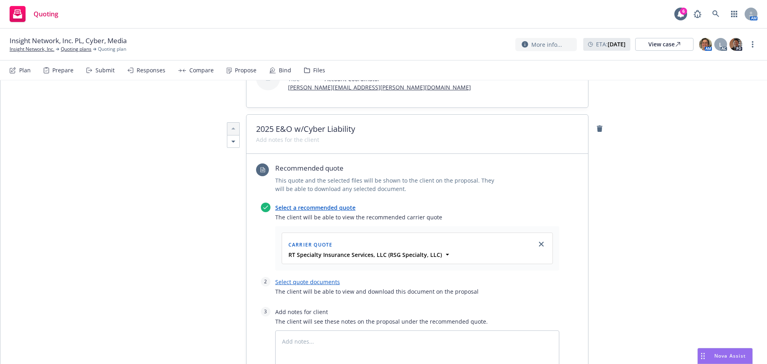
type textarea "Subjectivities 1. RSA Supplemental Application. RSA – Note 1st Party coverages …"
click at [323, 330] on textarea at bounding box center [417, 353] width 284 height 47
paste textarea "CFC QUOTE - $37,950 plus taxes & fees, using a virtual care form with cyber Ite…"
type textarea "x"
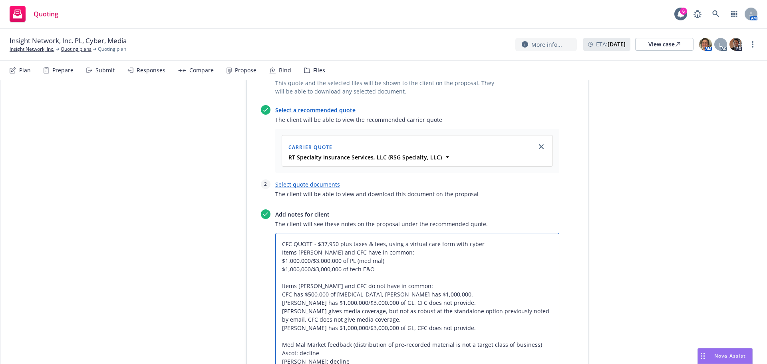
scroll to position [217, 0]
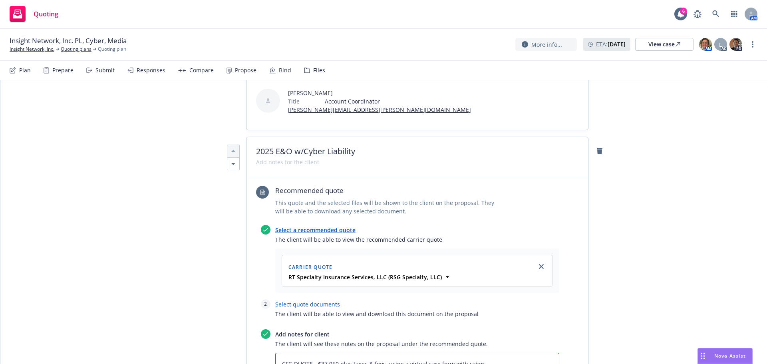
type textarea "CFC QUOTE - $37,950 plus taxes & fees, using a virtual care form with cyber Ite…"
click at [303, 301] on link "Select quote documents" at bounding box center [307, 305] width 65 height 8
type textarea "x"
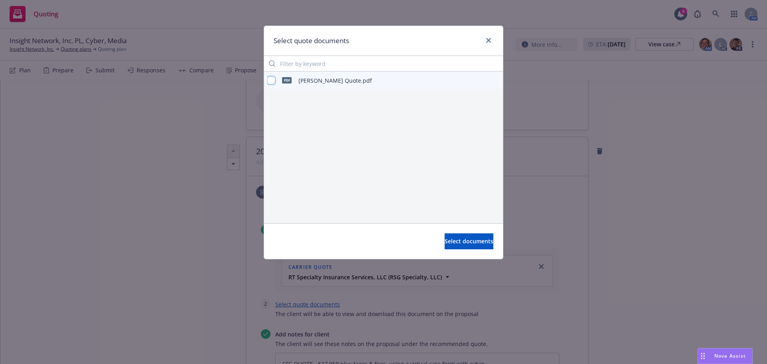
click at [274, 80] on input "checkbox" at bounding box center [271, 80] width 8 height 8
checkbox input "true"
click at [462, 236] on button "Select documents" at bounding box center [469, 241] width 49 height 16
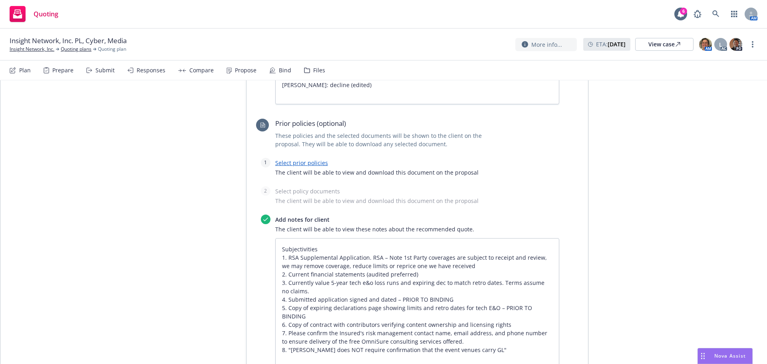
scroll to position [657, 0]
click at [289, 238] on textarea "Subjectivities 1. RSA Supplemental Application. RSA – Note 1st Party coverages …" at bounding box center [417, 303] width 284 height 131
type textarea "x"
type textarea "B Subjectivities 1. RSA Supplemental Application. RSA – Note 1st Party coverage…"
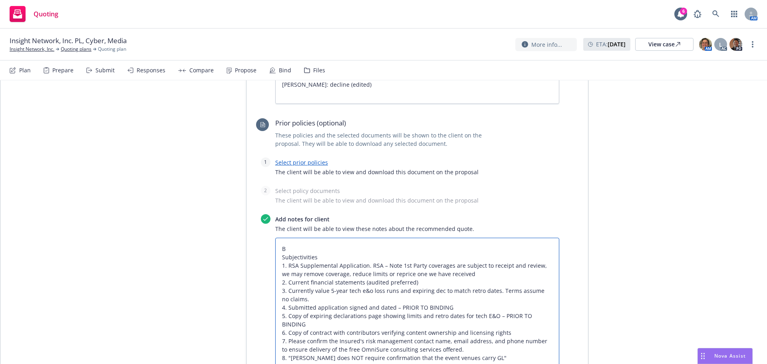
type textarea "x"
type textarea "Be Subjectivities 1. RSA Supplemental Application. RSA – Note 1st Party coverag…"
type textarea "x"
type textarea "Bea Subjectivities 1. RSA Supplemental Application. RSA – Note 1st Party covera…"
type textarea "x"
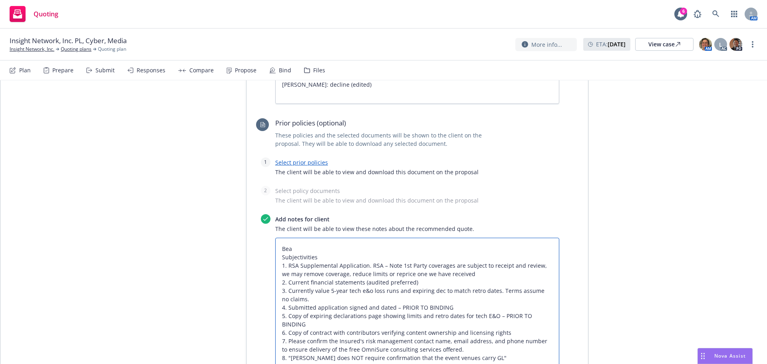
type textarea "Beaz Subjectivities 1. RSA Supplemental Application. RSA – Note 1st Party cover…"
type textarea "x"
type textarea "Beazl Subjectivities 1. RSA Supplemental Application. RSA – Note 1st Party cove…"
type textarea "x"
type textarea "Beazle Subjectivities 1. RSA Supplemental Application. RSA – Note 1st Party cov…"
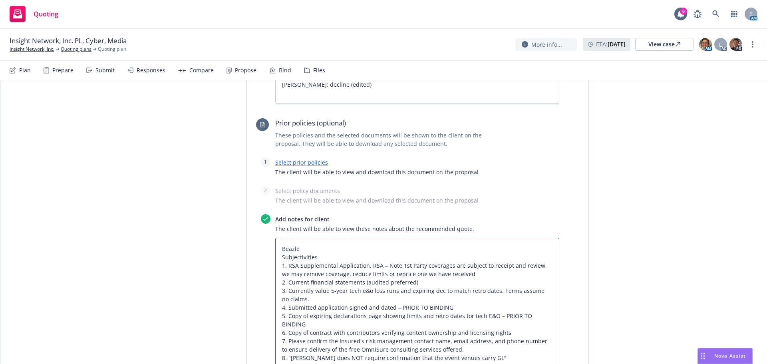
type textarea "x"
type textarea "Beazley Subjectivities 1. RSA Supplemental Application. RSA – Note 1st Party co…"
type textarea "x"
type textarea "Beazley Subjectivities 1. RSA Supplemental Application. RSA – Note 1st Party co…"
type textarea "x"
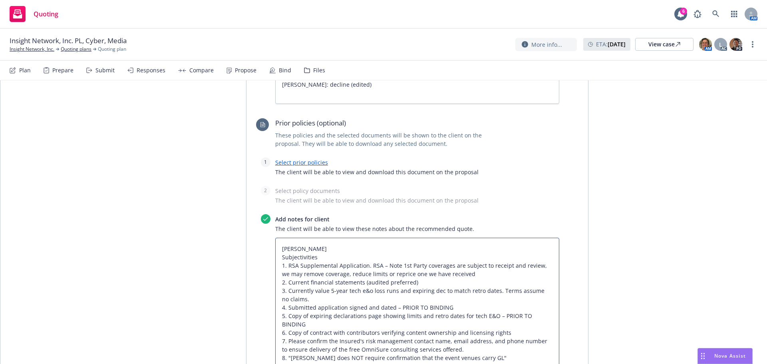
type textarea "Beazley q Subjectivities 1. RSA Supplemental Application. RSA – Note 1st Party …"
type textarea "x"
type textarea "Beazley qu Subjectivities 1. RSA Supplemental Application. RSA – Note 1st Party…"
type textarea "x"
type textarea "Beazley quo Subjectivities 1. RSA Supplemental Application. RSA – Note 1st Part…"
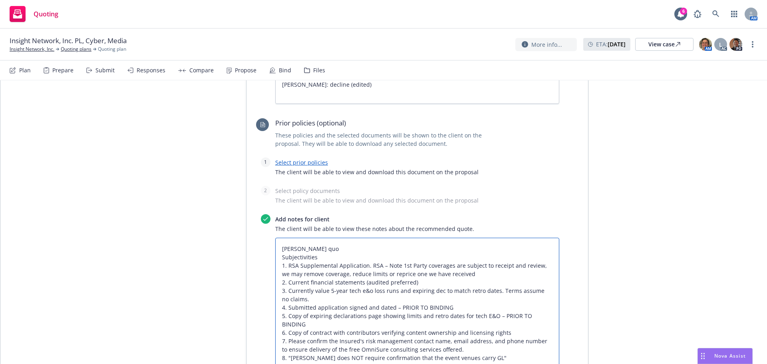
type textarea "x"
type textarea "Beazley quote Subjectivities 1. RSA Supplemental Application. RSA – Note 1st Pa…"
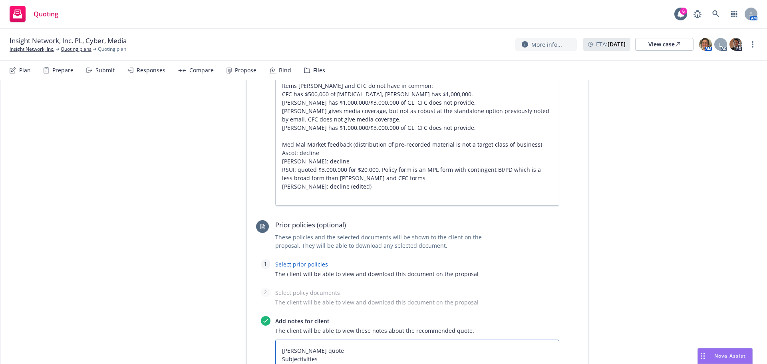
scroll to position [617, 0]
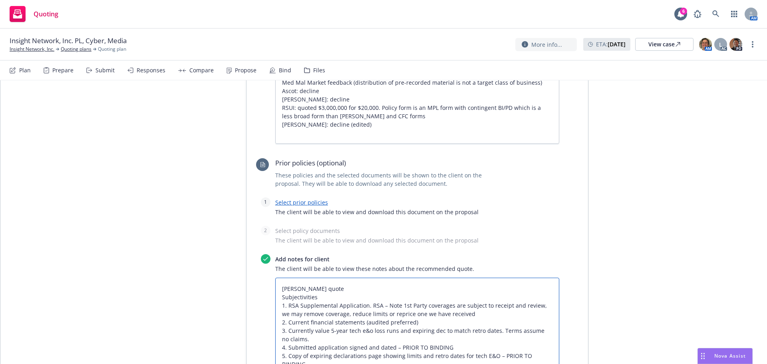
type textarea "x"
type textarea "Beazley quoteSubjectivities 1. RSA Supplemental Application. RSA – Note 1st Par…"
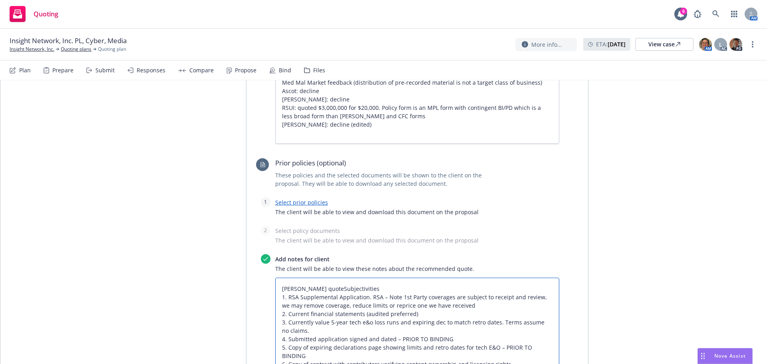
type textarea "x"
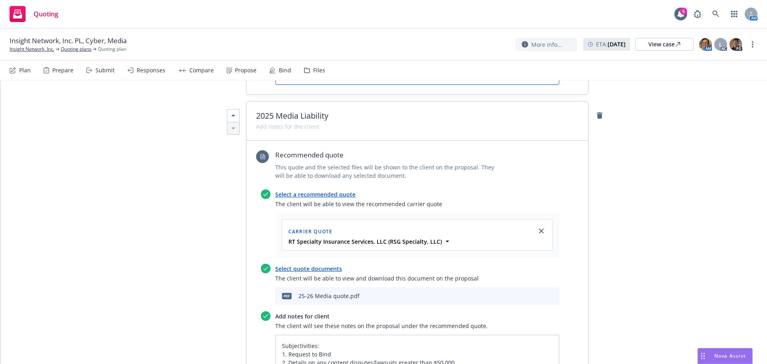
scroll to position [937, 0]
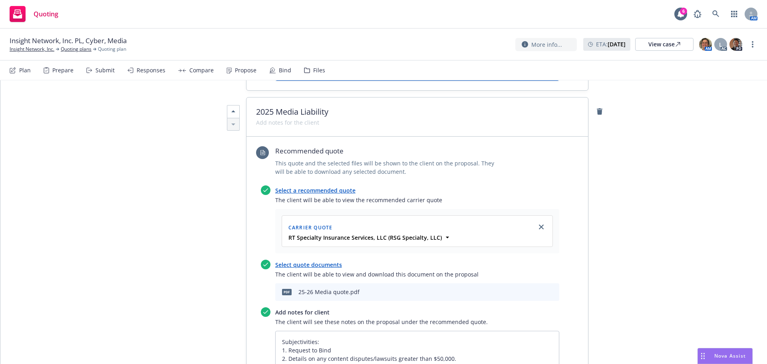
type textarea "Beazley quote Subjectivities 1. RSA Supplemental Application. RSA – Note 1st Pa…"
click at [324, 187] on link "Select a recommended quote" at bounding box center [315, 191] width 80 height 8
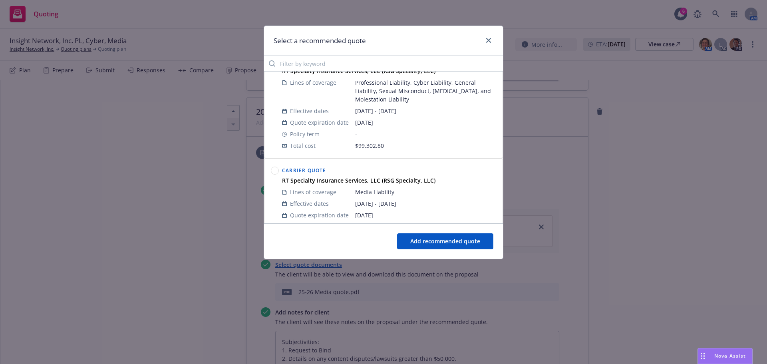
scroll to position [554, 0]
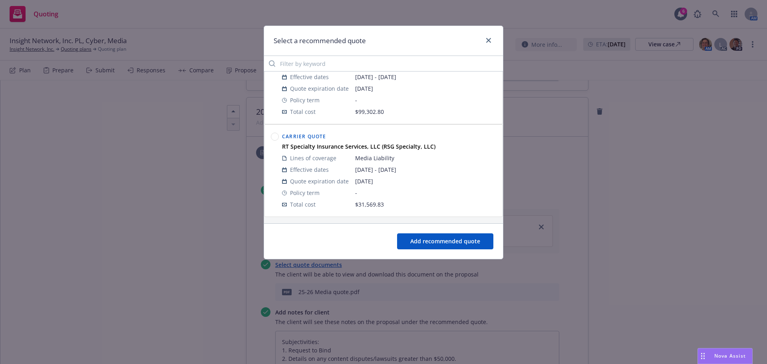
click at [274, 139] on circle at bounding box center [275, 137] width 8 height 8
click at [459, 243] on button "Add recommended quote" at bounding box center [445, 241] width 96 height 16
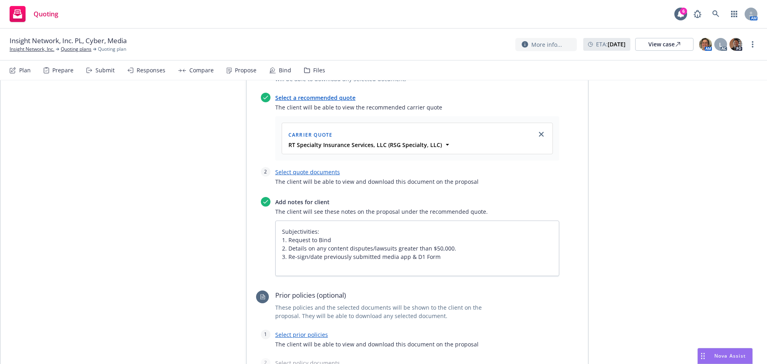
scroll to position [1015, 0]
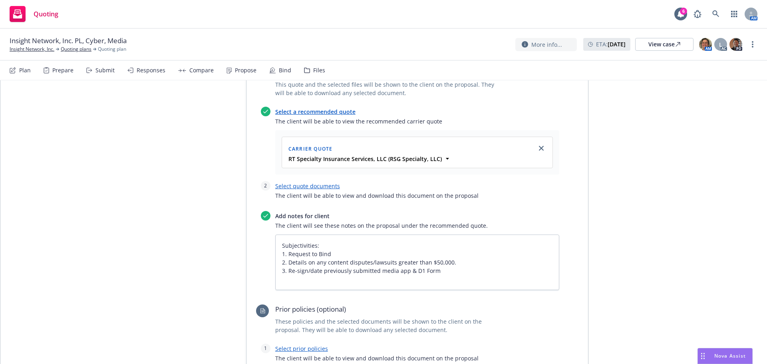
click at [315, 182] on link "Select quote documents" at bounding box center [307, 186] width 65 height 8
type textarea "x"
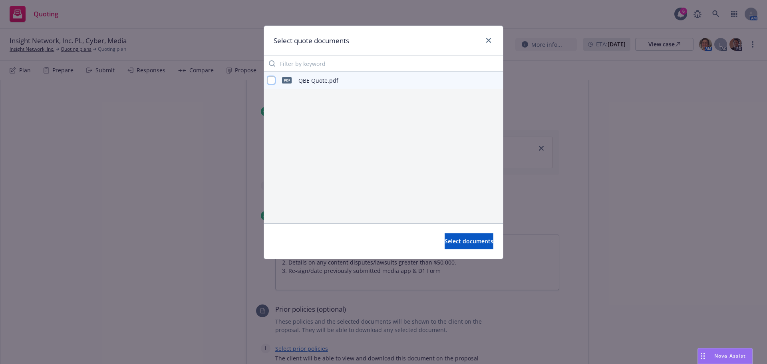
click at [270, 81] on input "checkbox" at bounding box center [271, 80] width 8 height 8
checkbox input "true"
click at [449, 239] on span "Select documents" at bounding box center [469, 241] width 49 height 8
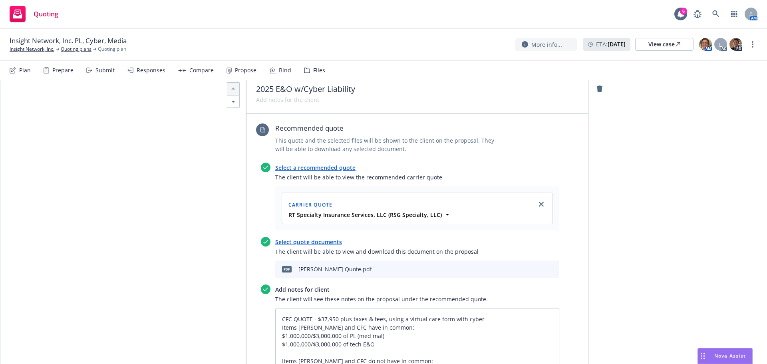
scroll to position [0, 0]
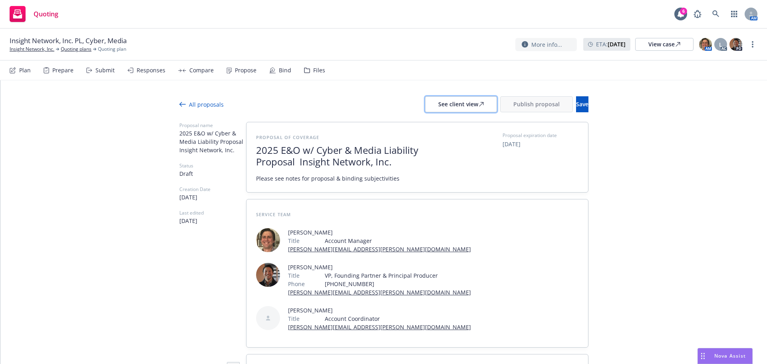
click at [438, 105] on div "See client view" at bounding box center [461, 104] width 46 height 15
click at [438, 104] on div "See client view" at bounding box center [461, 104] width 46 height 15
type textarea "x"
click at [722, 16] on link at bounding box center [716, 14] width 16 height 16
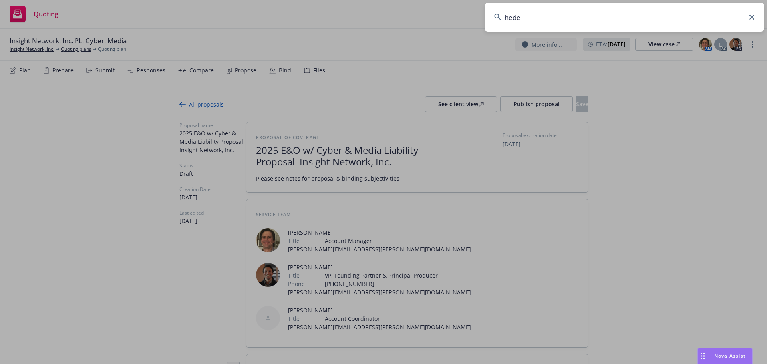
type input "heder"
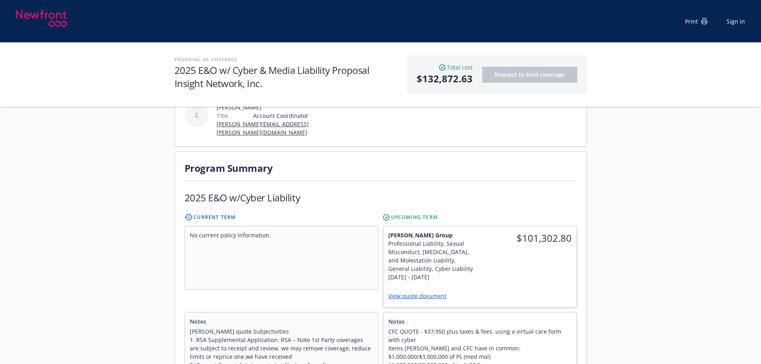
scroll to position [120, 0]
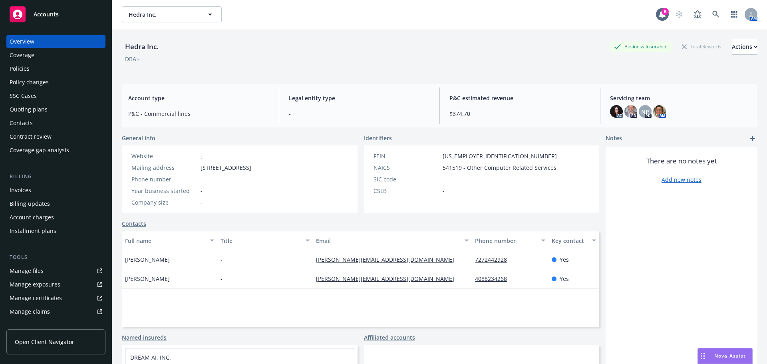
click at [31, 70] on div "Policies" at bounding box center [56, 68] width 93 height 13
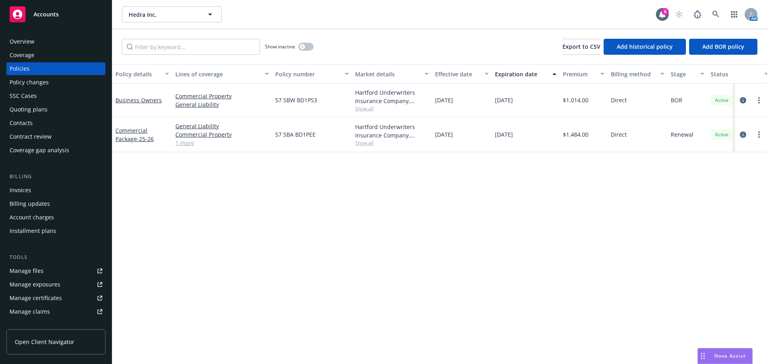
click at [181, 145] on link "1 more" at bounding box center [222, 143] width 94 height 8
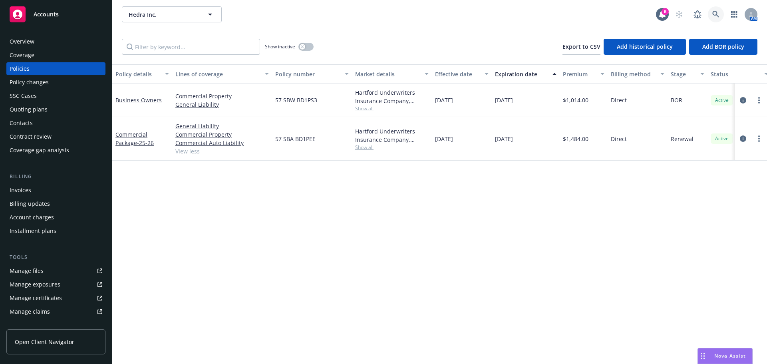
click at [715, 14] on icon at bounding box center [716, 14] width 7 height 7
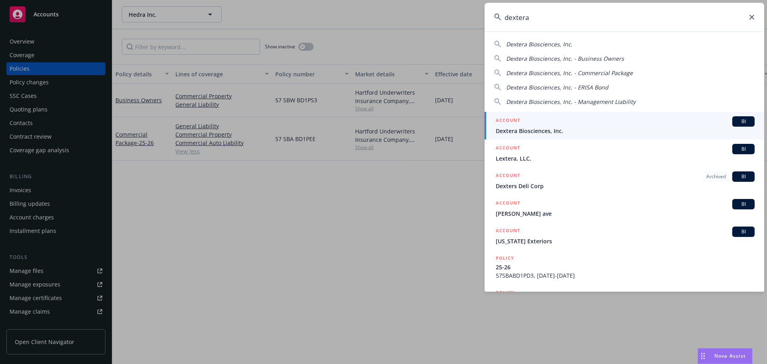
type input "dextera"
click at [544, 127] on span "Dextera Biosciences, Inc." at bounding box center [625, 131] width 259 height 8
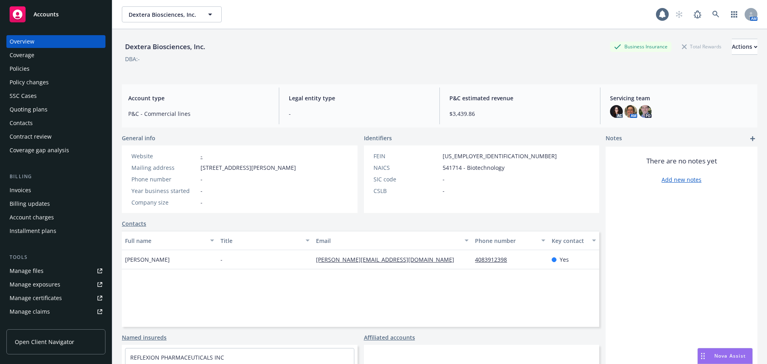
click at [28, 73] on div "Policies" at bounding box center [20, 68] width 20 height 13
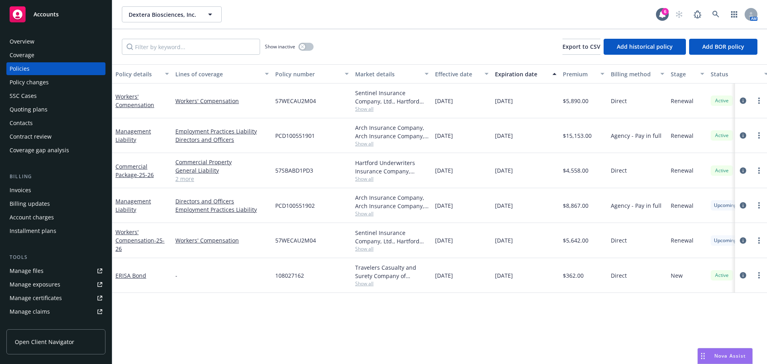
click at [32, 39] on div "Overview" at bounding box center [22, 41] width 25 height 13
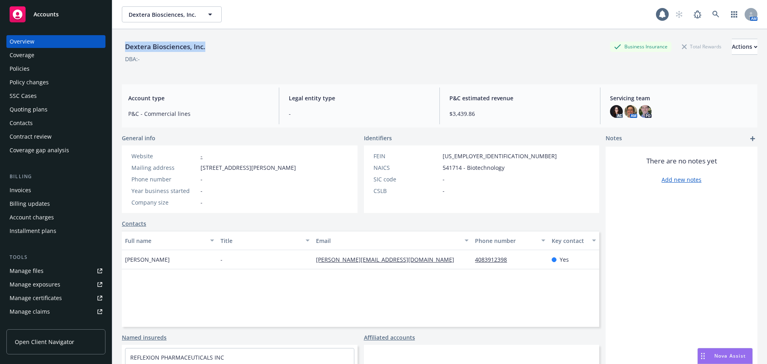
drag, startPoint x: 151, startPoint y: 44, endPoint x: 125, endPoint y: 45, distance: 26.0
click at [125, 45] on div "Dextera Biosciences, Inc. Business Insurance Total Rewards Actions" at bounding box center [440, 47] width 636 height 16
copy div "Dextera Biosciences, Inc."
